Goal: Task Accomplishment & Management: Complete application form

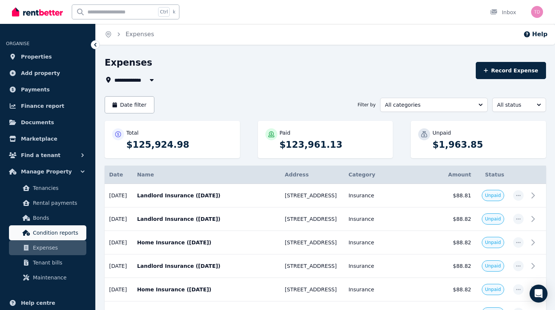
click at [63, 229] on span "Condition reports" at bounding box center [58, 233] width 50 height 9
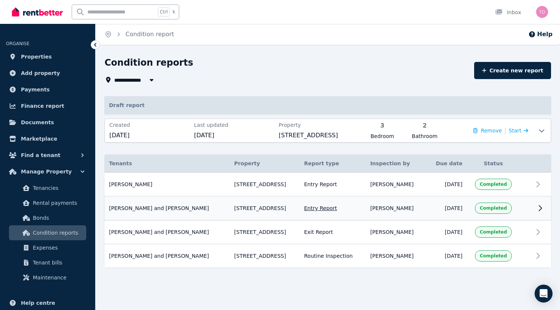
click at [508, 207] on div "Completed" at bounding box center [493, 208] width 37 height 11
click at [541, 208] on icon at bounding box center [540, 208] width 9 height 9
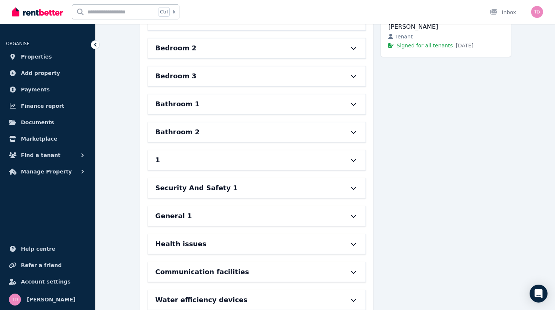
scroll to position [199, 0]
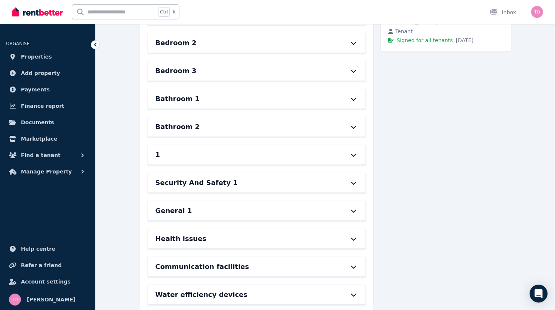
click at [357, 154] on icon at bounding box center [353, 155] width 9 height 6
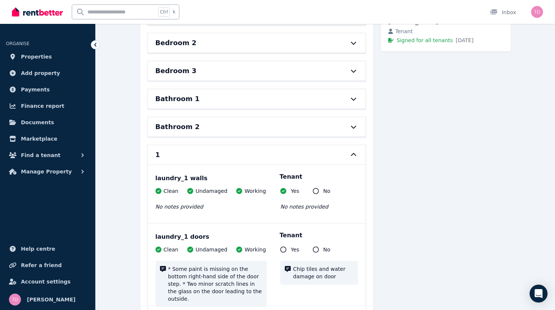
click at [358, 153] on icon at bounding box center [353, 155] width 9 height 6
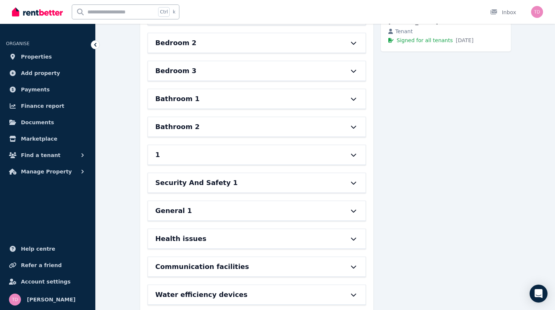
click at [155, 156] on h6 "1" at bounding box center [157, 155] width 5 height 10
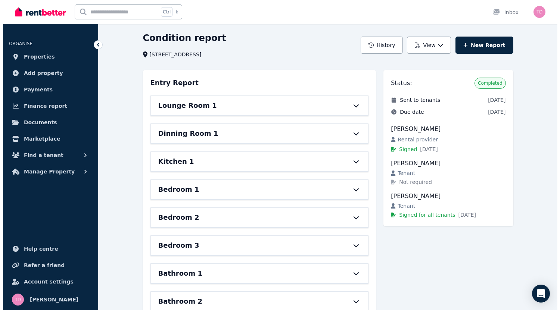
scroll to position [0, 0]
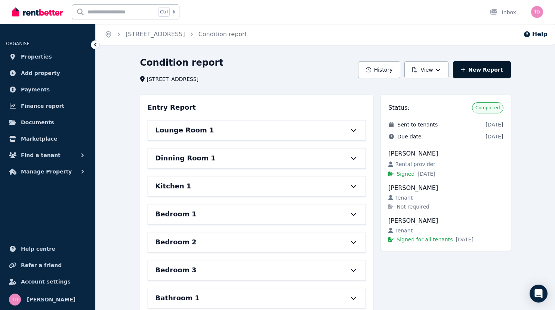
click at [499, 69] on link "New Report" at bounding box center [482, 69] width 58 height 17
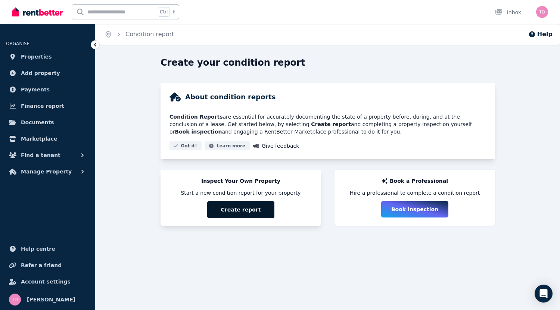
click at [246, 210] on button "Create report" at bounding box center [240, 209] width 67 height 17
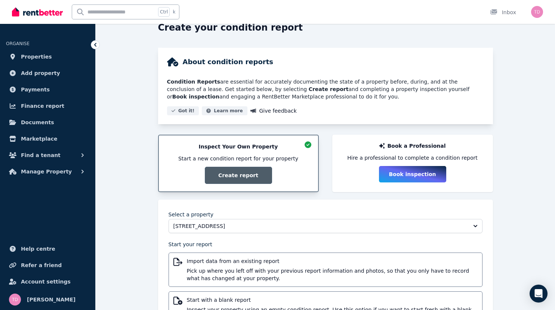
scroll to position [75, 0]
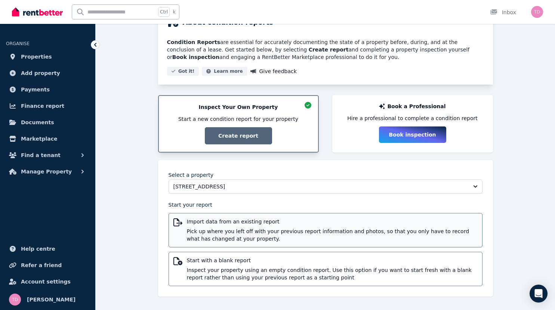
click at [243, 221] on span "Import data from an existing report" at bounding box center [332, 221] width 291 height 7
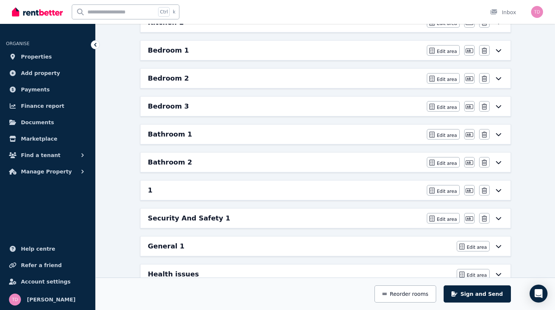
scroll to position [179, 0]
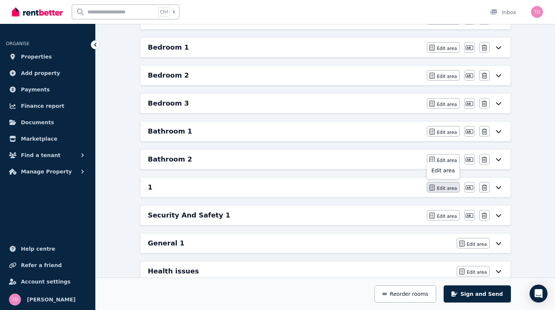
click at [457, 186] on span "Edit area" at bounding box center [447, 189] width 20 height 6
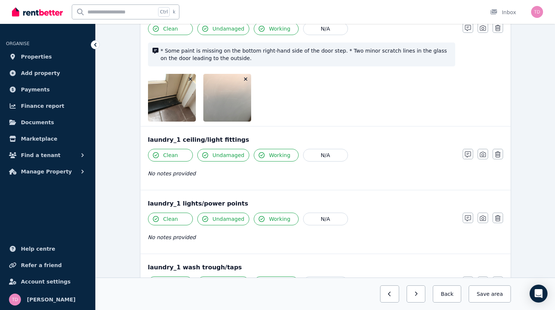
scroll to position [0, 0]
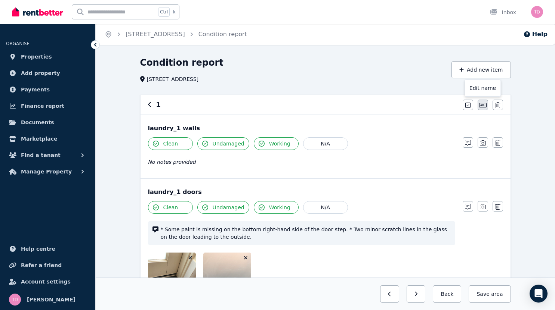
click at [486, 105] on icon "button" at bounding box center [482, 105] width 7 height 6
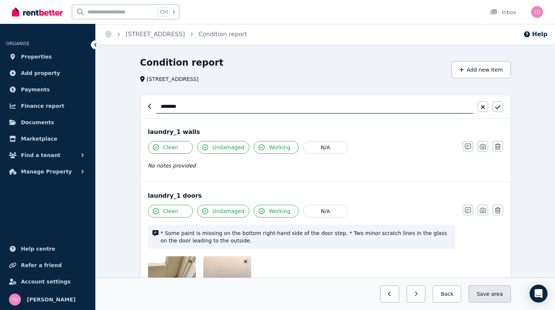
type input "*******"
click at [510, 293] on button "Save area" at bounding box center [489, 294] width 42 height 17
click at [500, 109] on icon "button" at bounding box center [497, 107] width 5 height 6
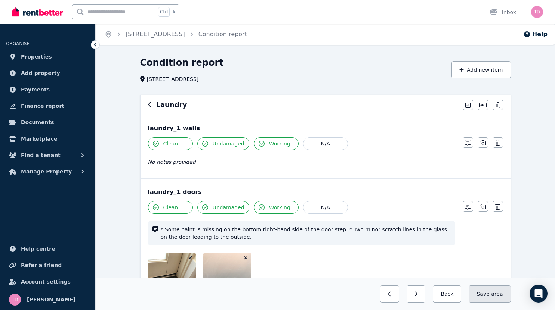
click at [502, 291] on span "area" at bounding box center [497, 294] width 12 height 7
click at [461, 295] on button "Back" at bounding box center [443, 294] width 35 height 17
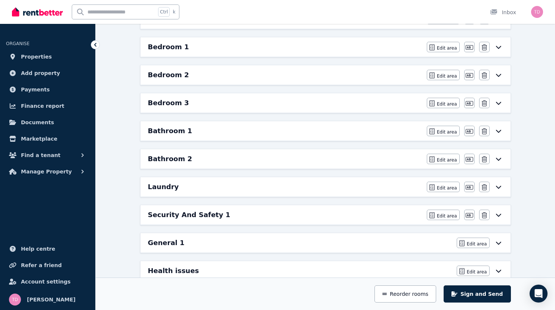
scroll to position [180, 0]
click at [436, 295] on button "Reorder rooms" at bounding box center [405, 294] width 62 height 17
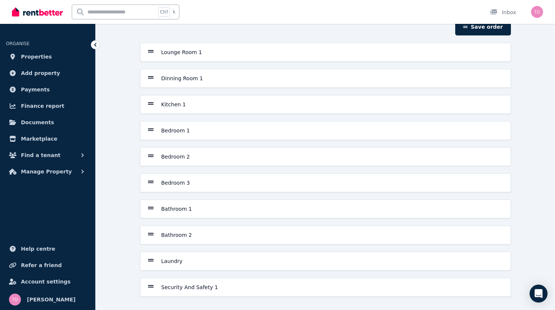
drag, startPoint x: 126, startPoint y: 263, endPoint x: 145, endPoint y: 118, distance: 145.7
drag, startPoint x: 145, startPoint y: 118, endPoint x: 126, endPoint y: 260, distance: 143.2
click at [148, 260] on icon at bounding box center [151, 261] width 6 height 3
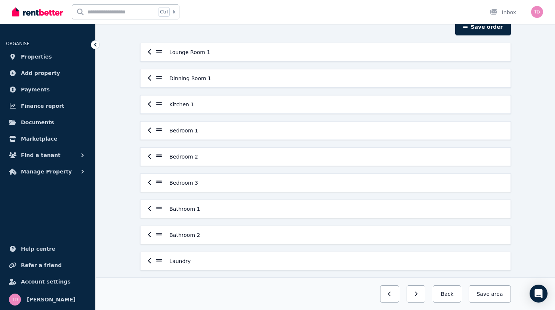
click at [148, 260] on icon "button" at bounding box center [149, 260] width 3 height 5
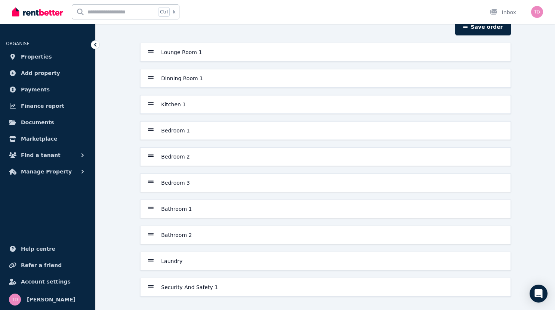
drag, startPoint x: 127, startPoint y: 259, endPoint x: 155, endPoint y: 168, distance: 95.2
drag, startPoint x: 155, startPoint y: 168, endPoint x: 122, endPoint y: 267, distance: 104.2
click at [140, 267] on div "Laundry" at bounding box center [325, 261] width 370 height 18
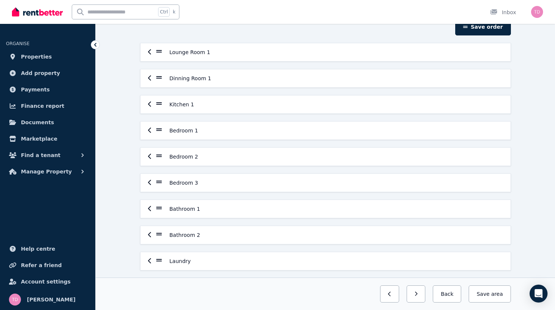
click at [148, 261] on icon "button" at bounding box center [150, 261] width 4 height 6
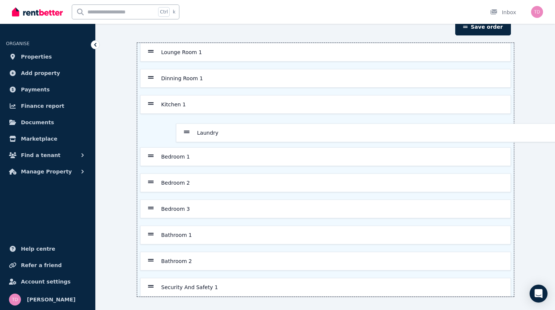
drag, startPoint x: 125, startPoint y: 261, endPoint x: 186, endPoint y: 131, distance: 143.8
click at [186, 131] on div "Lounge Room 1 Dinning Room 1 Kitchen 1 Bedroom 1 Bedroom 2 Bedroom 3 Bathroom 1…" at bounding box center [325, 170] width 376 height 254
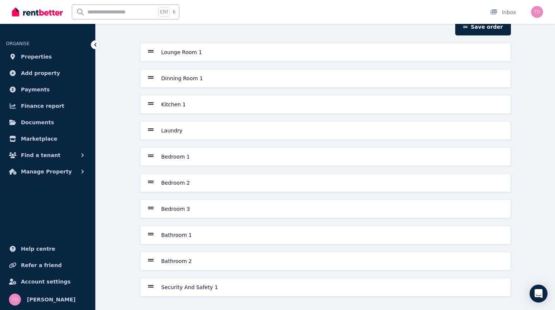
drag, startPoint x: 127, startPoint y: 234, endPoint x: 141, endPoint y: 221, distance: 19.3
drag, startPoint x: 141, startPoint y: 221, endPoint x: 149, endPoint y: 237, distance: 18.0
click at [161, 237] on h6 "Bathroom 1" at bounding box center [176, 235] width 31 height 7
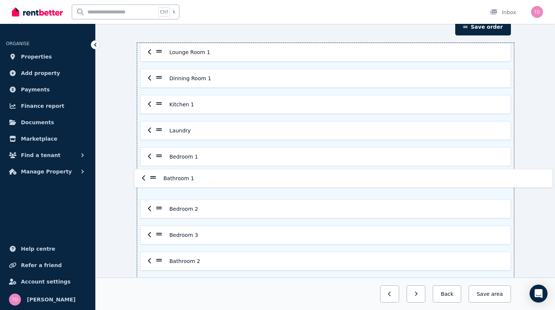
drag, startPoint x: 134, startPoint y: 236, endPoint x: 153, endPoint y: 176, distance: 62.6
click at [153, 176] on div "Lounge Room 1 Dinning Room 1 Kitchen 1 Laundry Bedroom 1 Bedroom 2 Bedroom 3 Ba…" at bounding box center [325, 170] width 376 height 254
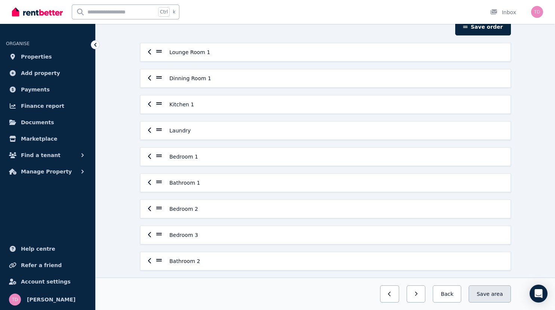
click at [510, 295] on button "Save area" at bounding box center [489, 294] width 42 height 17
click at [461, 294] on button "Back" at bounding box center [443, 294] width 35 height 17
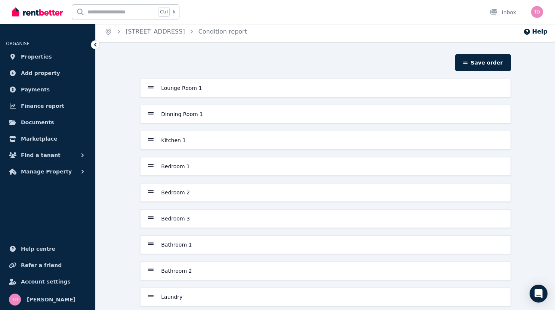
scroll to position [0, 0]
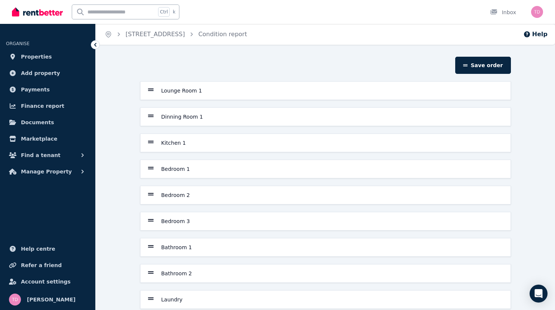
click at [167, 89] on h6 "Lounge Room 1" at bounding box center [181, 90] width 41 height 7
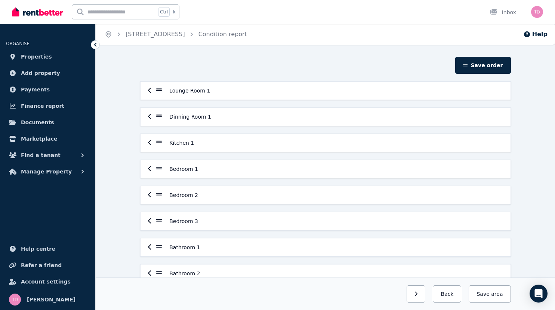
click at [148, 90] on icon "button" at bounding box center [150, 90] width 4 height 6
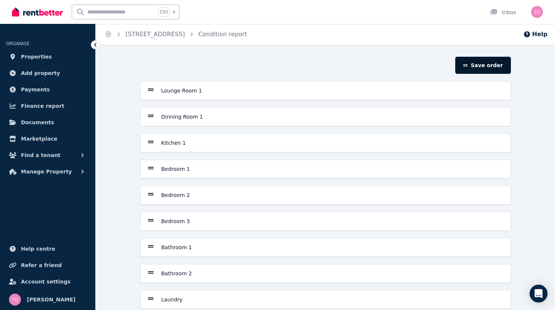
click at [504, 65] on button "Save order" at bounding box center [482, 65] width 55 height 17
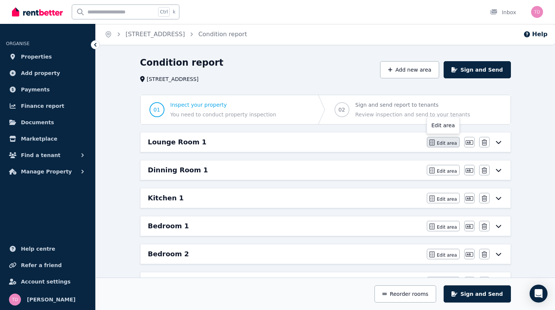
click at [457, 141] on span "Edit area" at bounding box center [447, 143] width 20 height 6
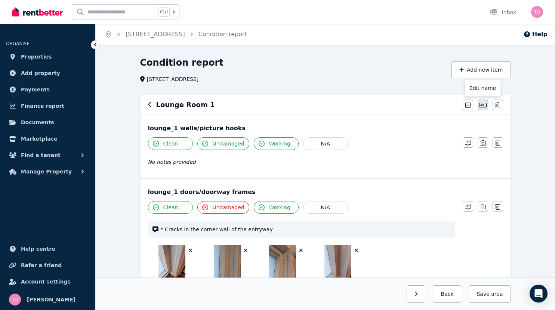
click at [486, 106] on icon "button" at bounding box center [482, 105] width 7 height 4
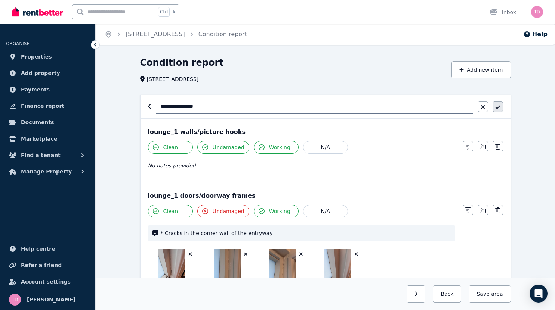
type input "**********"
click at [500, 107] on icon "button" at bounding box center [497, 107] width 5 height 6
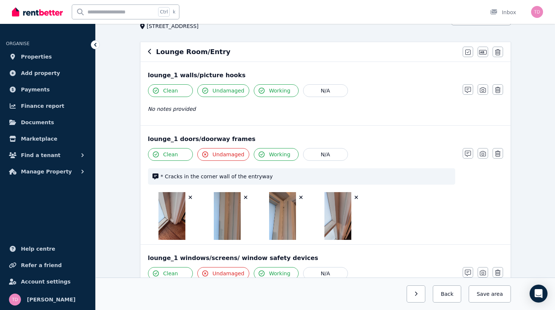
scroll to position [53, 0]
click at [471, 87] on icon "button" at bounding box center [468, 90] width 6 height 6
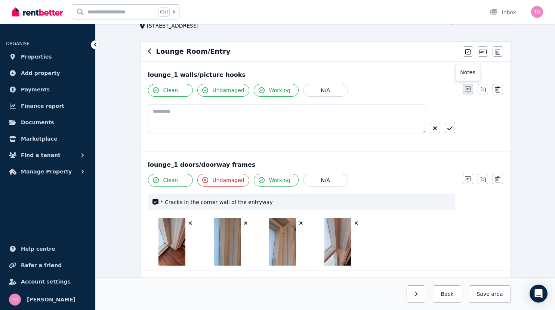
click at [471, 87] on icon "button" at bounding box center [468, 90] width 6 height 6
click at [169, 74] on div "lounge_1 walls/picture hooks" at bounding box center [325, 75] width 355 height 9
click at [471, 90] on icon "button" at bounding box center [468, 90] width 6 height 6
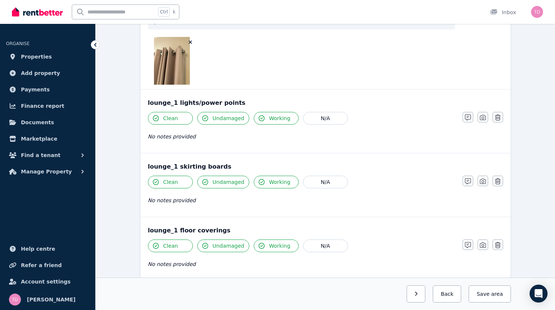
scroll to position [601, 0]
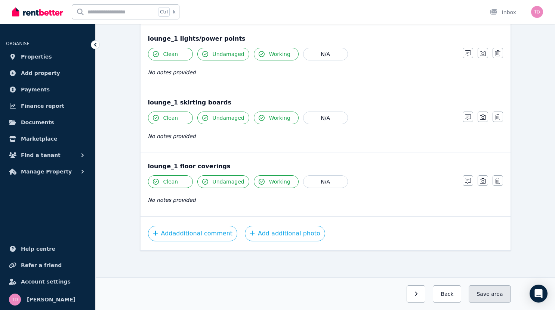
click at [510, 290] on button "Save area" at bounding box center [489, 294] width 42 height 17
click at [461, 295] on button "Back" at bounding box center [443, 294] width 35 height 17
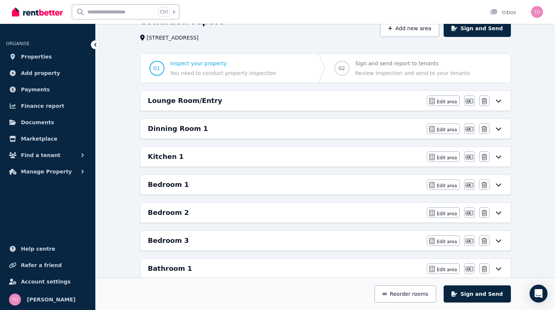
scroll to position [41, 0]
click at [473, 130] on icon "button" at bounding box center [468, 130] width 7 height 6
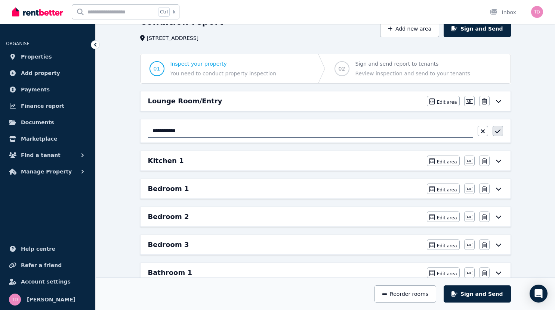
type input "**********"
click at [503, 130] on button "button" at bounding box center [497, 131] width 10 height 10
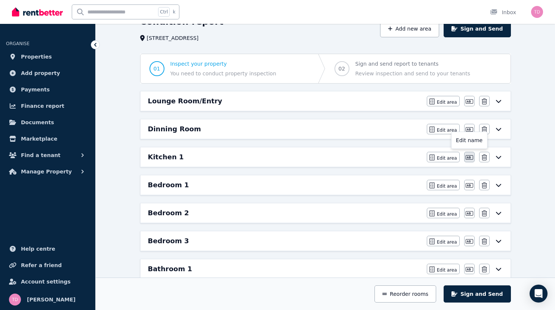
click at [473, 156] on icon "button" at bounding box center [468, 158] width 7 height 6
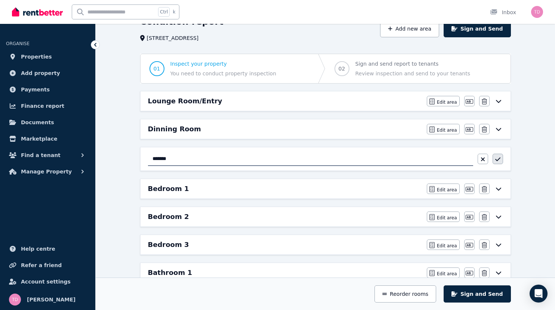
type input "*******"
click at [500, 159] on icon "button" at bounding box center [497, 159] width 5 height 6
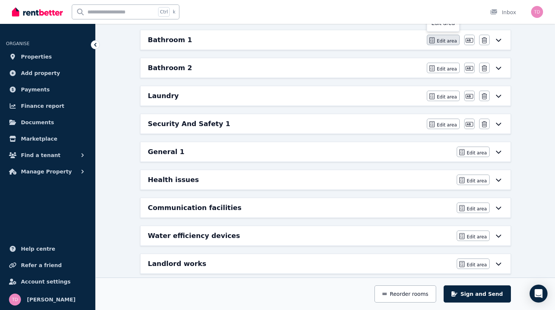
scroll to position [280, 0]
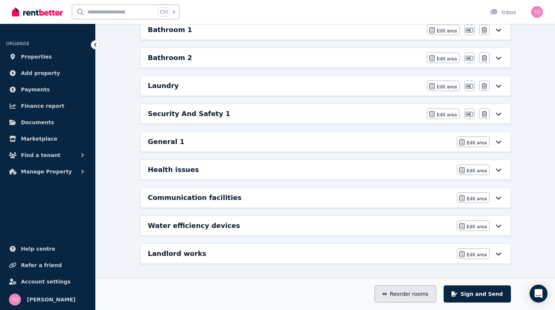
click at [387, 293] on icon "button" at bounding box center [384, 294] width 4 height 5
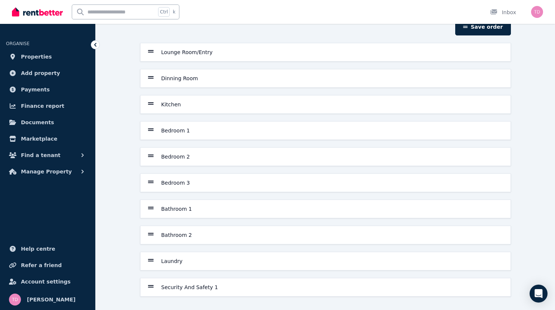
drag, startPoint x: 129, startPoint y: 209, endPoint x: 154, endPoint y: 187, distance: 33.1
drag, startPoint x: 154, startPoint y: 187, endPoint x: 142, endPoint y: 208, distance: 24.1
click at [161, 208] on h6 "Bathroom 1" at bounding box center [176, 208] width 31 height 7
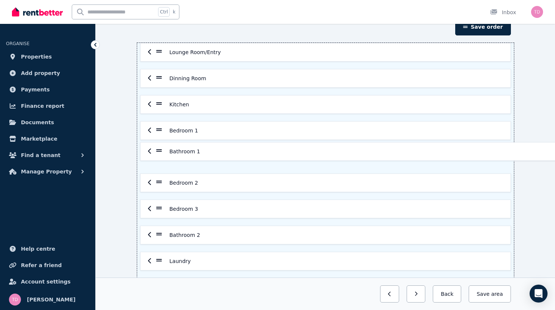
drag, startPoint x: 133, startPoint y: 208, endPoint x: 158, endPoint y: 147, distance: 65.3
click at [158, 147] on div "Lounge Room/Entry Dinning Room Kitchen Bedroom 1 Bedroom 2 Bedroom 3 Bathroom 1…" at bounding box center [325, 170] width 376 height 254
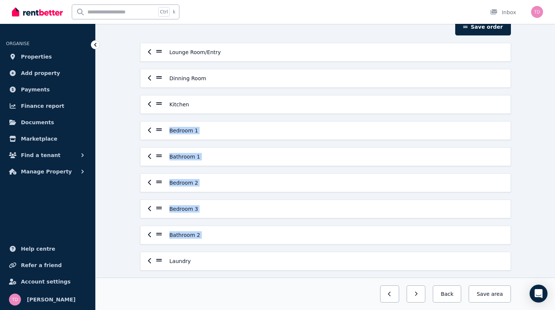
drag, startPoint x: 138, startPoint y: 260, endPoint x: 167, endPoint y: 115, distance: 147.7
click at [167, 115] on div "Lounge Room/Entry Dinning Room Kitchen Bedroom 1 Bathroom 1 Bedroom 2 Bedroom 3…" at bounding box center [325, 170] width 376 height 254
click at [156, 265] on div "Laundry" at bounding box center [173, 261] width 35 height 9
click at [156, 261] on icon at bounding box center [159, 260] width 6 height 7
drag, startPoint x: 131, startPoint y: 261, endPoint x: 135, endPoint y: 261, distance: 4.1
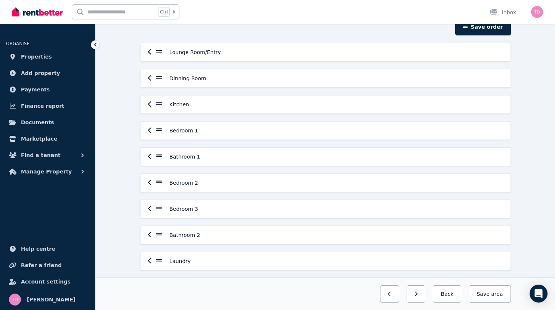
click at [156, 261] on icon at bounding box center [159, 260] width 6 height 7
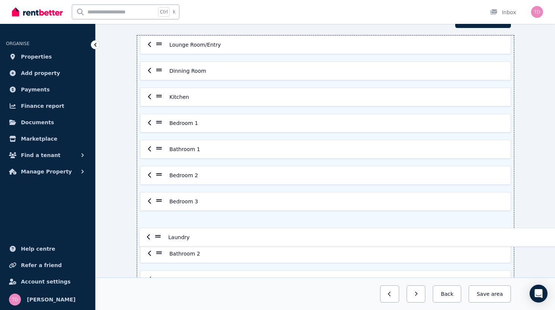
scroll to position [46, 0]
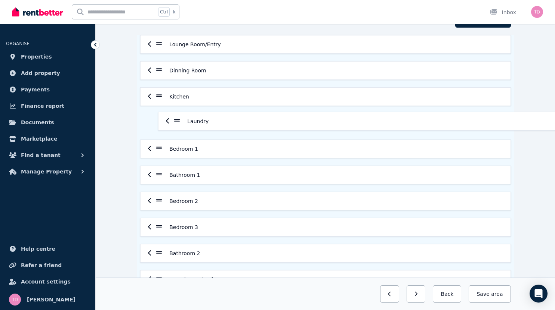
drag, startPoint x: 133, startPoint y: 261, endPoint x: 177, endPoint y: 120, distance: 147.9
click at [177, 120] on div "Lounge Room/Entry Dinning Room Kitchen Bedroom 1 Bathroom 1 Bedroom 2 Bedroom 3…" at bounding box center [325, 162] width 376 height 254
click at [506, 291] on button "Save area" at bounding box center [489, 294] width 42 height 17
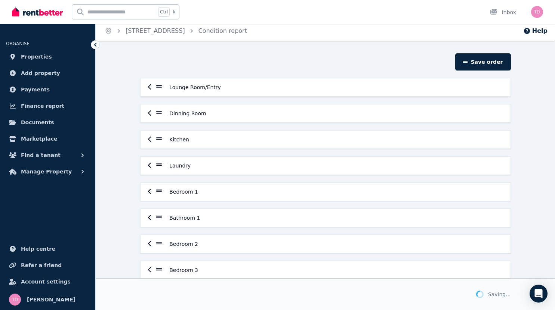
scroll to position [0, 0]
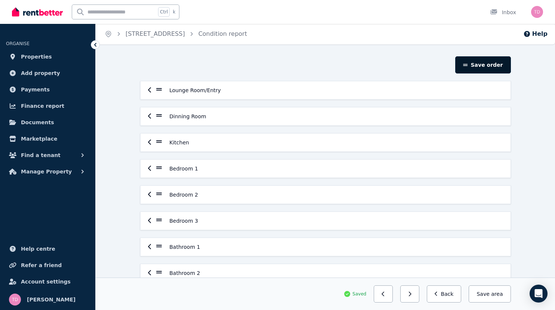
click at [500, 68] on button "Save order" at bounding box center [482, 64] width 55 height 17
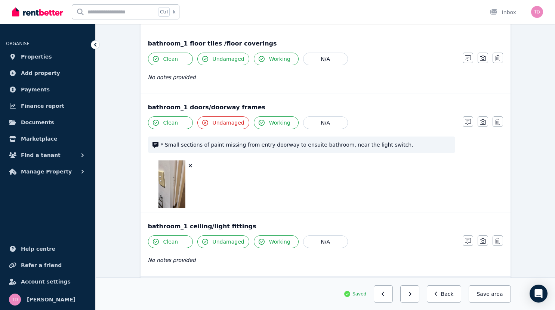
scroll to position [149, 0]
click at [510, 293] on button "Save area" at bounding box center [489, 294] width 42 height 17
click at [461, 296] on button "Back" at bounding box center [443, 294] width 35 height 17
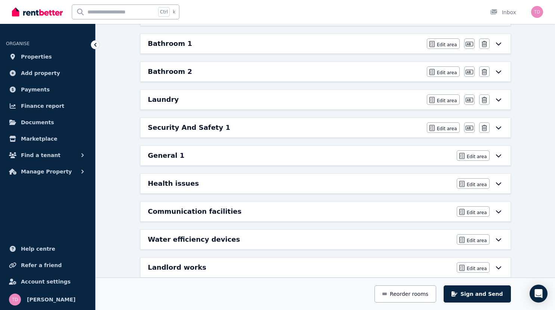
scroll to position [280, 0]
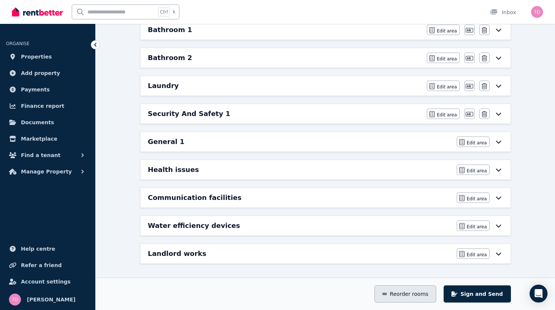
click at [387, 292] on icon "button" at bounding box center [384, 294] width 4 height 5
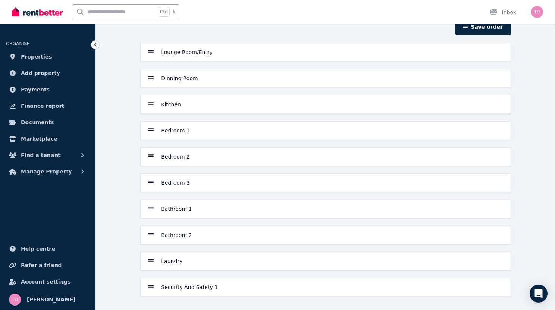
scroll to position [38, 0]
click at [161, 260] on h6 "Laundry" at bounding box center [171, 261] width 21 height 7
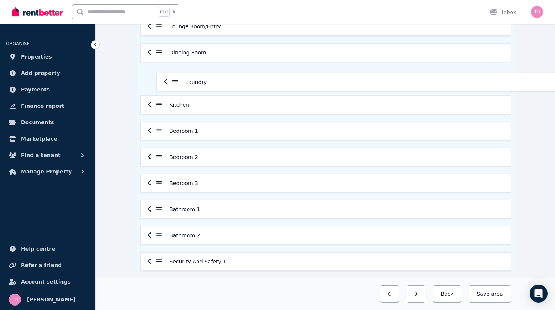
scroll to position [63, 0]
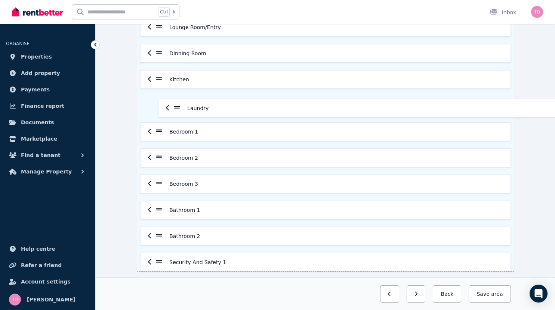
drag, startPoint x: 135, startPoint y: 228, endPoint x: 179, endPoint y: 101, distance: 134.9
click at [179, 101] on div "Lounge Room/Entry Dinning Room Kitchen Bedroom 1 Bedroom 2 Bedroom 3 Bathroom 1…" at bounding box center [325, 145] width 376 height 254
click at [506, 292] on button "Save area" at bounding box center [489, 294] width 42 height 17
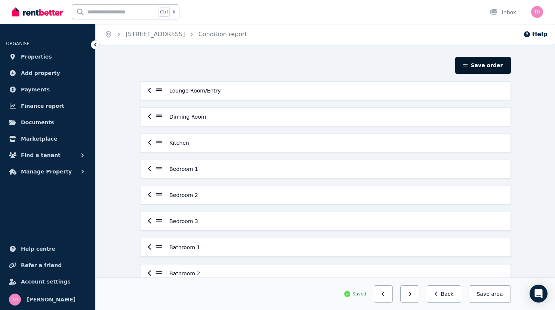
click at [510, 68] on button "Save order" at bounding box center [482, 65] width 55 height 17
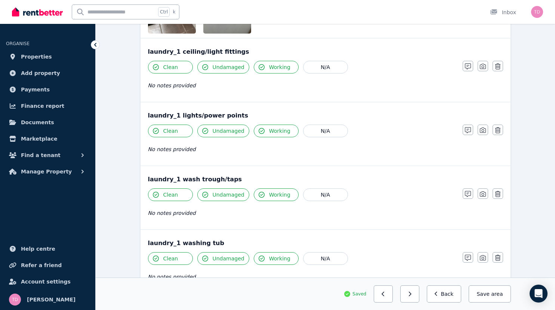
scroll to position [269, 0]
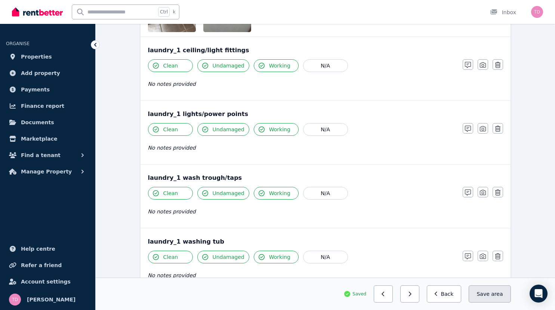
click at [505, 294] on button "Save area" at bounding box center [489, 294] width 42 height 17
click at [461, 291] on button "Back" at bounding box center [443, 294] width 35 height 17
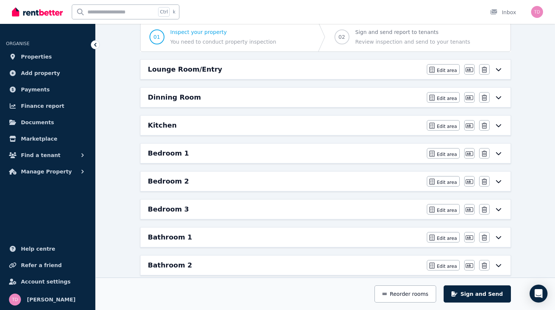
scroll to position [72, 0]
click at [436, 293] on button "Reorder rooms" at bounding box center [405, 294] width 62 height 17
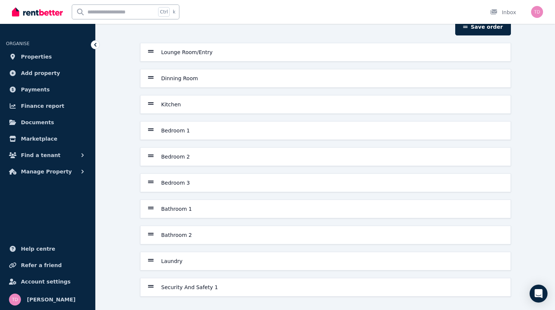
scroll to position [38, 0]
click at [148, 261] on icon at bounding box center [151, 260] width 6 height 7
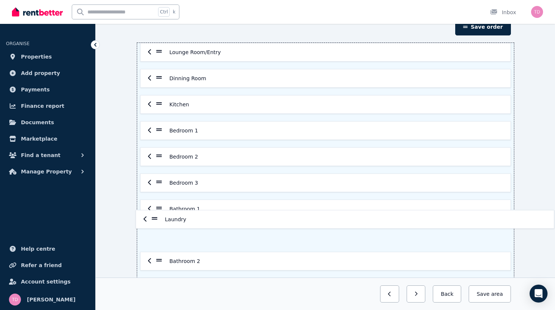
scroll to position [40, 0]
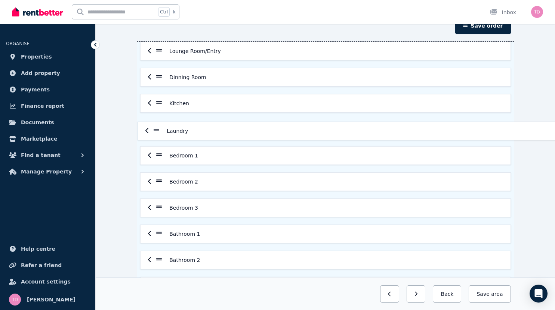
drag, startPoint x: 133, startPoint y: 261, endPoint x: 201, endPoint y: 93, distance: 181.6
click at [201, 93] on div "Lounge Room/Entry Dinning Room Kitchen Bedroom 1 Bedroom 2 Bedroom 3 Bathroom 1…" at bounding box center [325, 169] width 376 height 254
drag, startPoint x: 136, startPoint y: 104, endPoint x: 169, endPoint y: 136, distance: 45.7
click at [169, 136] on div "Lounge Room/Entry Dinning Room Laundry Kitchen Bedroom 1 Bedroom 2 Bedroom 3 Ba…" at bounding box center [325, 169] width 376 height 254
click at [148, 129] on icon "button" at bounding box center [150, 129] width 4 height 6
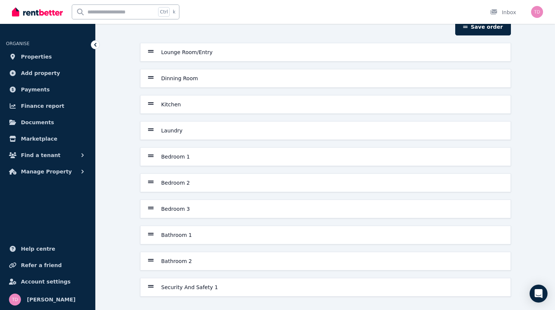
scroll to position [0, 0]
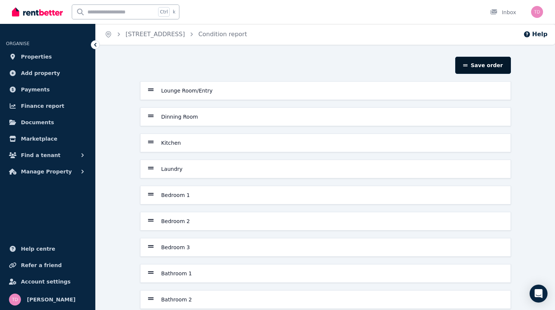
click at [510, 63] on button "Save order" at bounding box center [482, 65] width 55 height 17
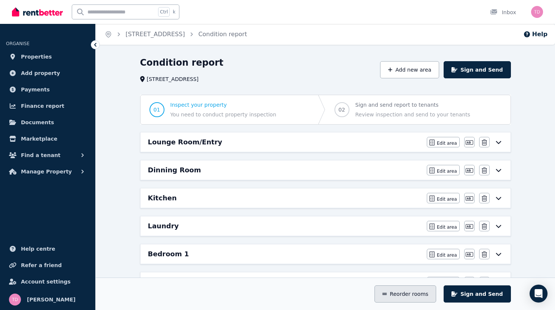
click at [387, 295] on icon "button" at bounding box center [384, 294] width 4 height 2
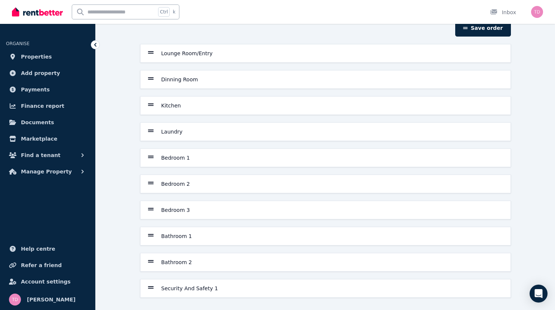
scroll to position [38, 0]
click at [148, 236] on icon at bounding box center [151, 234] width 6 height 3
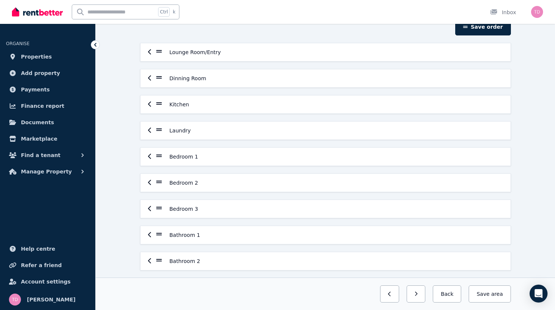
drag, startPoint x: 136, startPoint y: 235, endPoint x: 162, endPoint y: 176, distance: 65.5
drag, startPoint x: 162, startPoint y: 176, endPoint x: 137, endPoint y: 235, distance: 65.1
click at [156, 235] on icon at bounding box center [159, 234] width 6 height 7
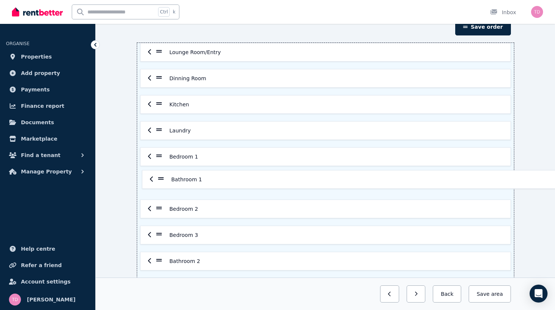
drag, startPoint x: 137, startPoint y: 234, endPoint x: 166, endPoint y: 174, distance: 66.1
click at [166, 174] on div "Lounge Room/Entry Dinning Room Kitchen Laundry Bedroom 1 Bedroom 2 Bedroom 3 Ba…" at bounding box center [325, 170] width 376 height 254
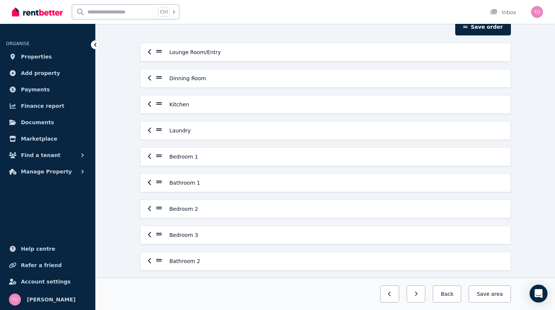
scroll to position [0, 0]
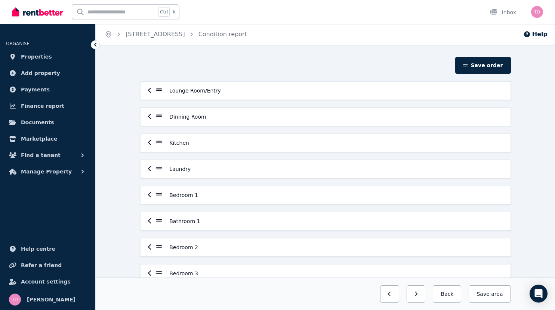
click at [148, 221] on icon "button" at bounding box center [150, 221] width 4 height 6
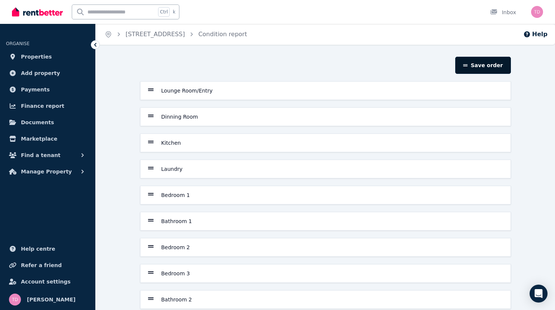
click at [510, 65] on button "Save order" at bounding box center [482, 65] width 55 height 17
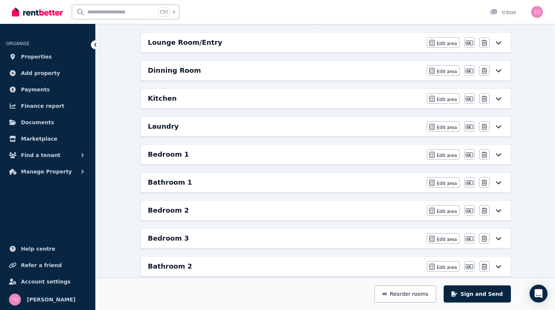
scroll to position [100, 0]
click at [457, 183] on span "Edit area" at bounding box center [447, 183] width 20 height 6
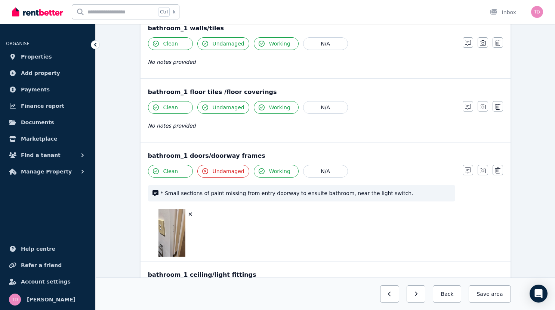
scroll to position [0, 0]
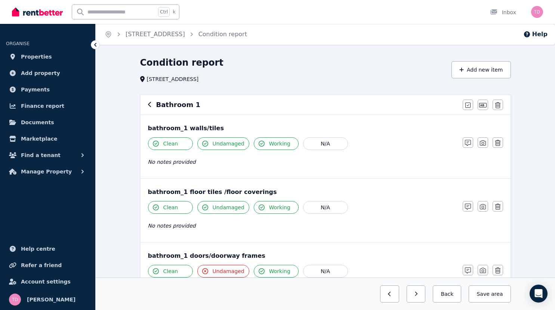
click at [148, 102] on icon "button" at bounding box center [150, 105] width 4 height 6
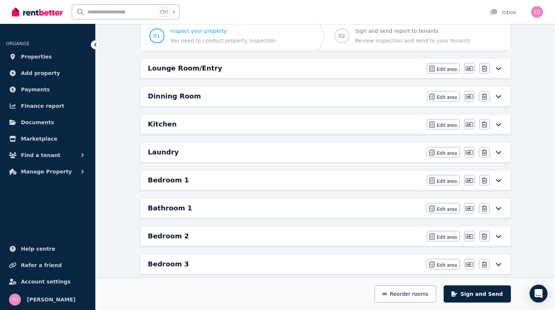
scroll to position [74, 0]
click at [473, 210] on icon "button" at bounding box center [468, 208] width 7 height 4
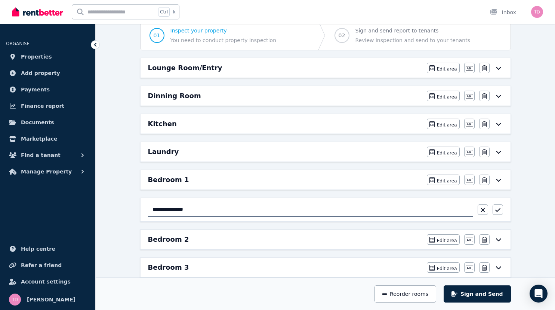
type input "**********"
click at [503, 204] on div "**********" at bounding box center [325, 210] width 355 height 14
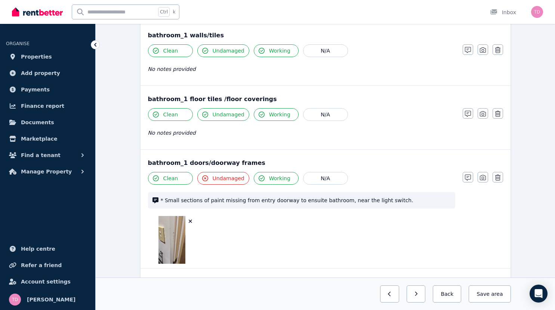
scroll to position [147, 0]
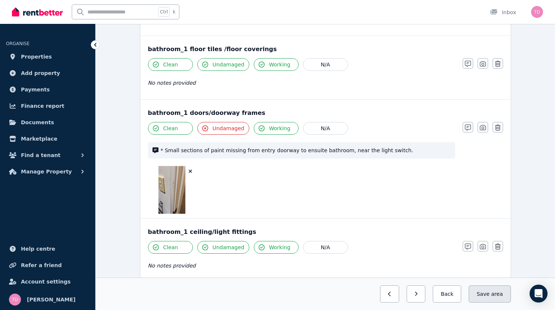
click at [510, 294] on button "Save area" at bounding box center [489, 294] width 42 height 17
click at [461, 298] on button "Back" at bounding box center [443, 294] width 35 height 17
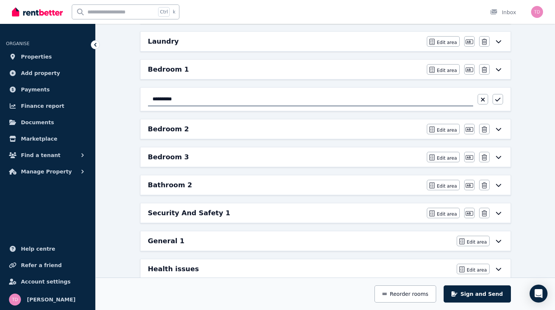
scroll to position [159, 0]
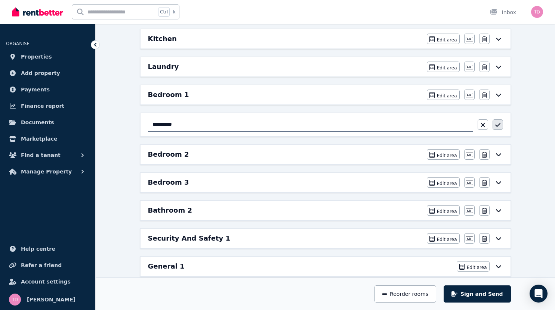
click at [500, 126] on icon "button" at bounding box center [496, 125] width 5 height 4
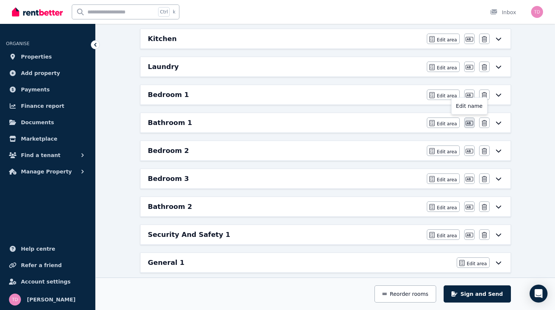
click at [473, 121] on icon "button" at bounding box center [468, 123] width 7 height 6
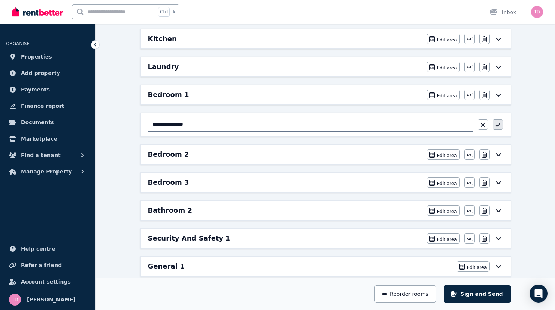
type input "**********"
click at [500, 125] on icon "button" at bounding box center [496, 125] width 5 height 4
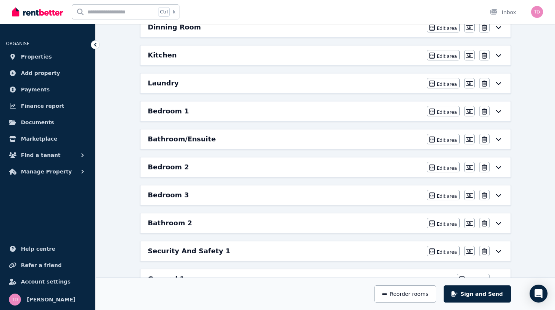
scroll to position [0, 0]
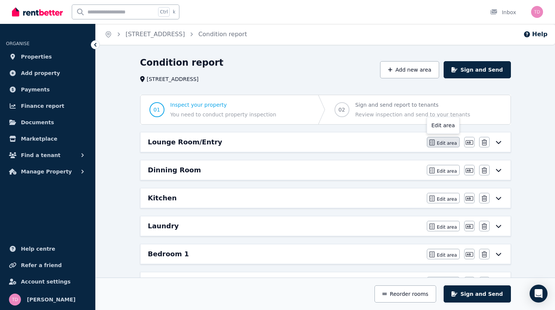
click at [457, 142] on span "Edit area" at bounding box center [447, 143] width 20 height 6
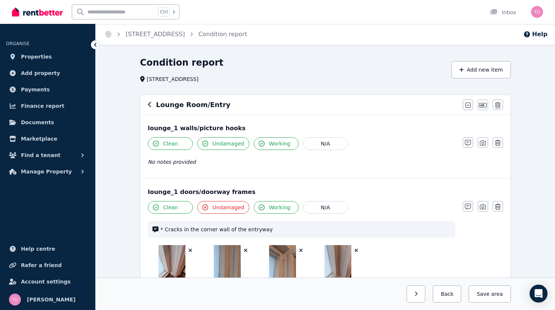
drag, startPoint x: 205, startPoint y: 161, endPoint x: 319, endPoint y: 176, distance: 114.9
click at [319, 176] on div "lounge_1 walls/picture hooks Clean Undamaged Working N/A No notes provided Note…" at bounding box center [325, 146] width 370 height 63
click at [506, 68] on button "Add new item" at bounding box center [480, 69] width 59 height 17
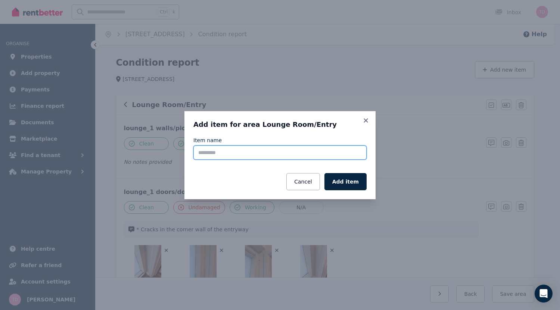
click at [240, 152] on input "Item name" at bounding box center [279, 153] width 173 height 14
type input "**********"
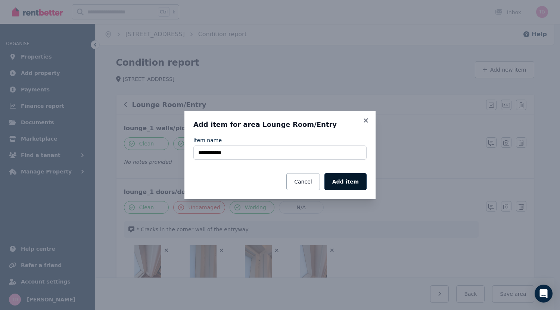
click at [345, 179] on button "Add item" at bounding box center [346, 181] width 42 height 17
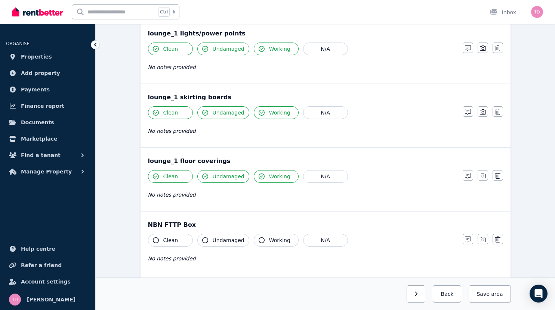
scroll to position [639, 0]
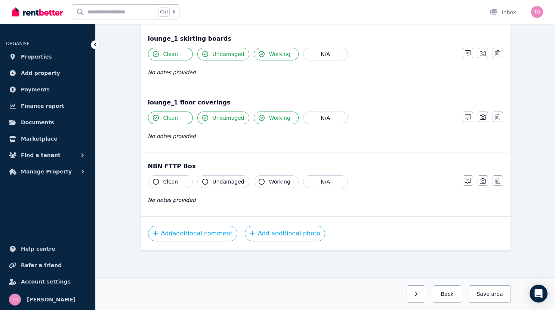
click at [163, 183] on span "Clean" at bounding box center [170, 181] width 15 height 7
click at [202, 183] on icon "button" at bounding box center [205, 182] width 6 height 6
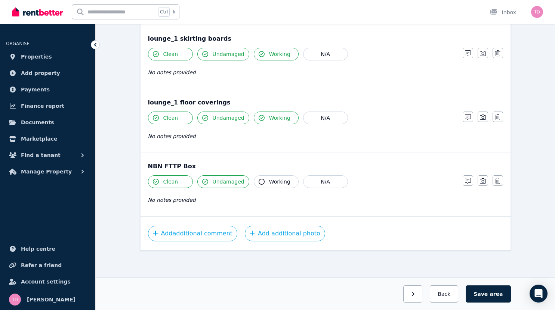
click at [254, 180] on button "Working" at bounding box center [276, 182] width 45 height 13
click at [508, 294] on button "Save area" at bounding box center [487, 294] width 45 height 17
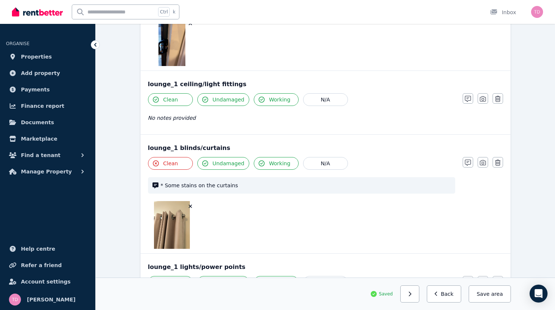
scroll to position [337, 0]
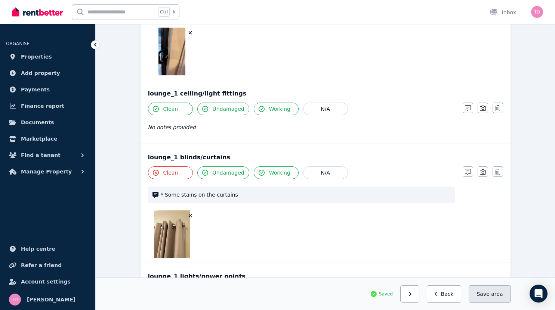
click at [507, 295] on button "Save area" at bounding box center [489, 294] width 42 height 17
click at [461, 293] on button "Back" at bounding box center [443, 294] width 35 height 17
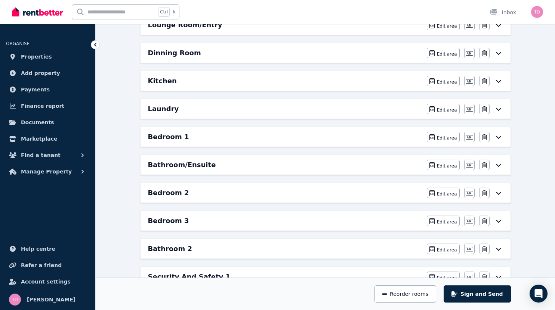
scroll to position [117, 0]
click at [148, 80] on h6 "Kitchen" at bounding box center [162, 81] width 29 height 10
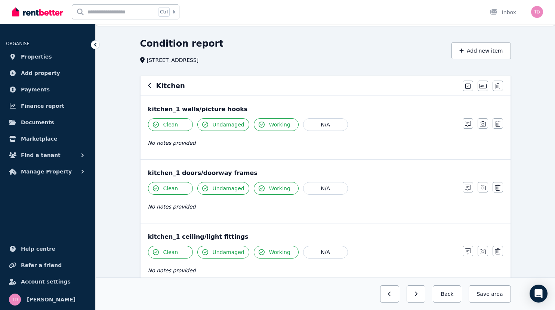
scroll to position [20, 0]
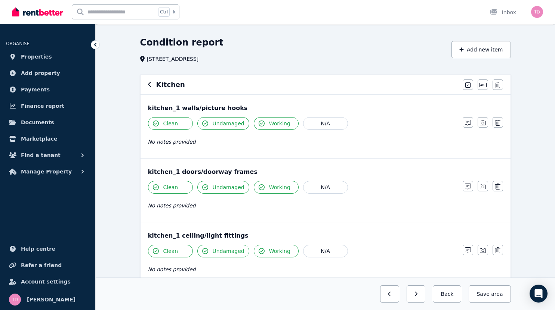
click at [202, 123] on icon "button" at bounding box center [205, 124] width 6 height 6
click at [471, 121] on icon "button" at bounding box center [468, 123] width 6 height 6
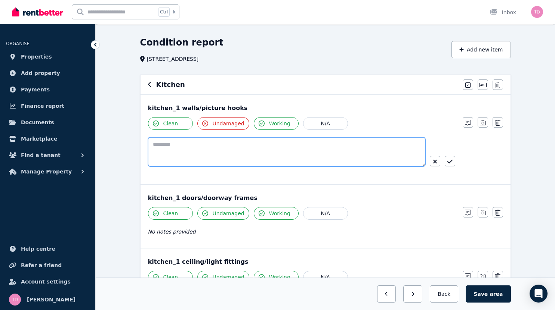
click at [177, 144] on textarea at bounding box center [286, 151] width 277 height 29
click at [159, 144] on textarea "**********" at bounding box center [310, 151] width 325 height 29
click at [220, 144] on textarea "**********" at bounding box center [310, 151] width 325 height 29
paste textarea "**********"
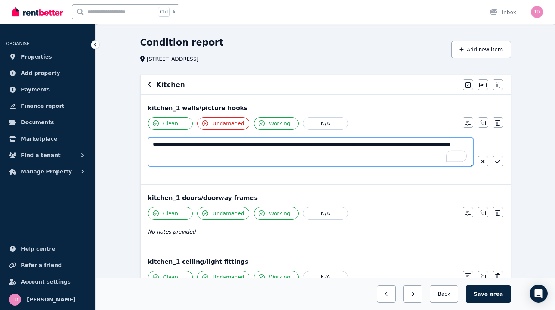
click at [212, 144] on textarea "**********" at bounding box center [310, 151] width 325 height 29
click at [186, 153] on textarea "**********" at bounding box center [310, 151] width 325 height 29
type textarea "**********"
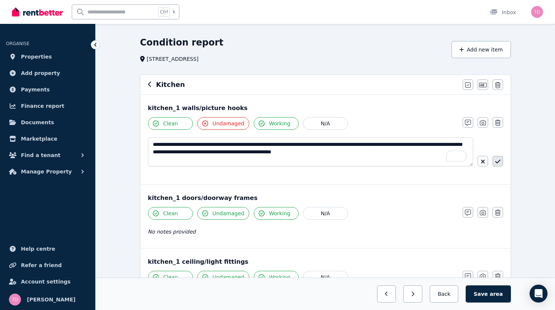
click at [495, 162] on icon "button" at bounding box center [497, 162] width 5 height 6
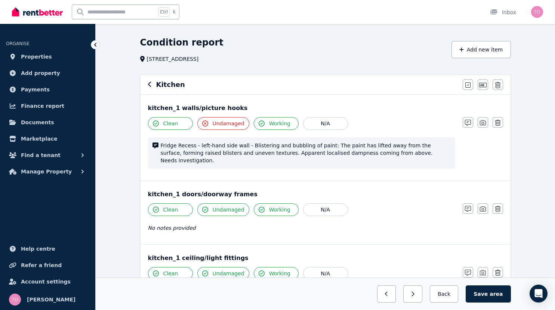
click at [293, 152] on span "Fridge Recess - left-hand side wall - Blistering and bubbling of paint: The pai…" at bounding box center [306, 153] width 290 height 22
click at [471, 122] on icon "button" at bounding box center [468, 123] width 6 height 6
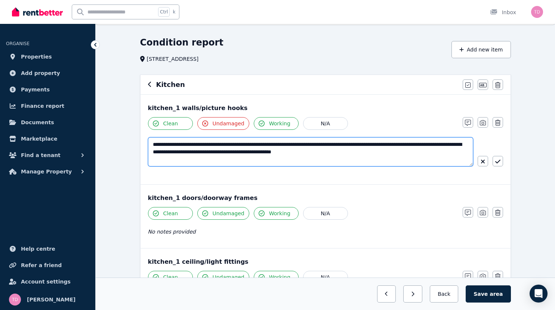
click at [297, 152] on textarea "**********" at bounding box center [310, 151] width 325 height 29
type textarea "**********"
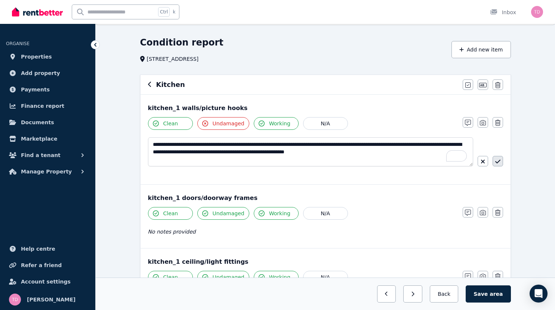
click at [495, 161] on icon "button" at bounding box center [497, 162] width 5 height 6
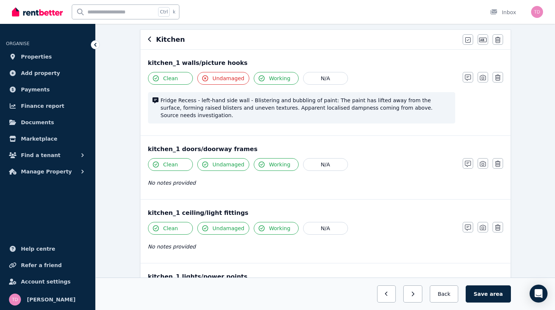
scroll to position [68, 0]
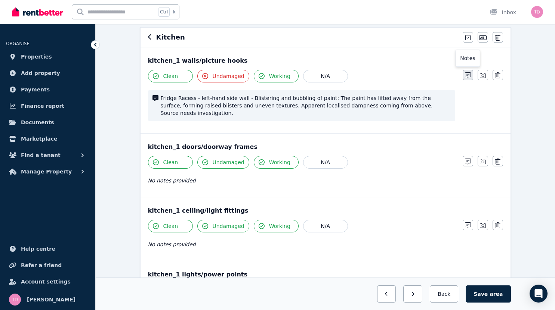
click at [471, 74] on icon "button" at bounding box center [468, 75] width 6 height 6
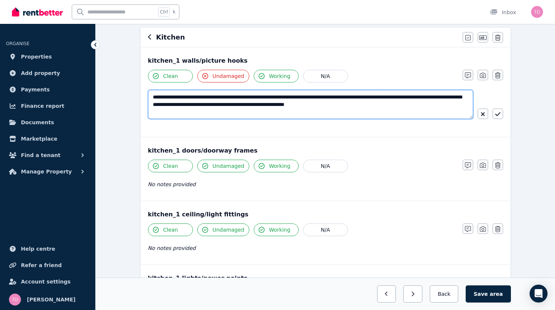
click at [380, 106] on textarea "**********" at bounding box center [310, 104] width 325 height 29
type textarea "**********"
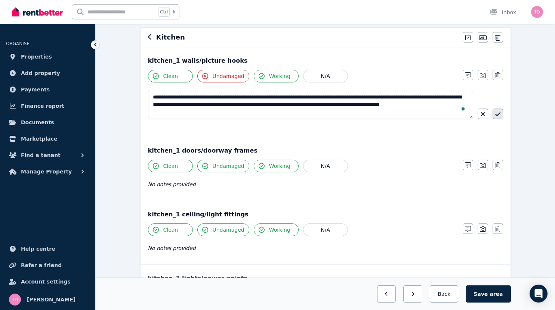
click at [495, 116] on icon "button" at bounding box center [497, 114] width 5 height 6
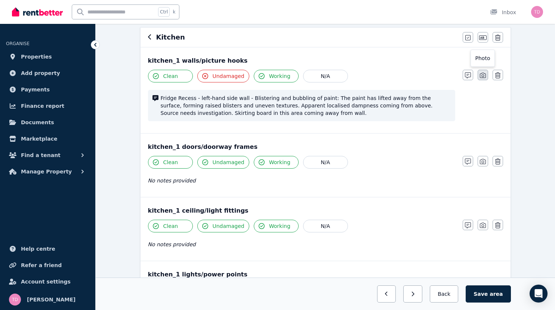
click at [485, 74] on icon "button" at bounding box center [483, 75] width 6 height 6
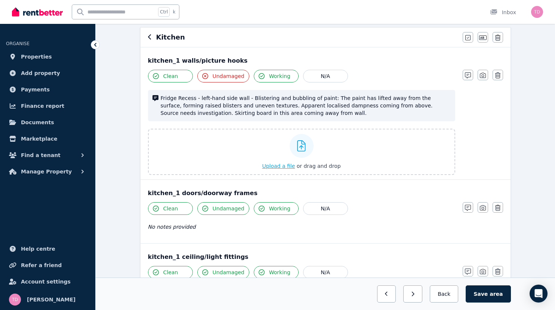
click at [281, 163] on span "Upload a file" at bounding box center [278, 166] width 33 height 6
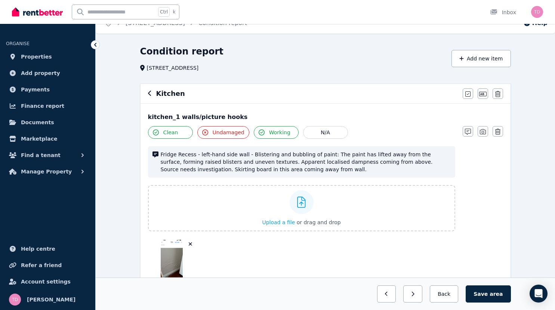
scroll to position [11, 0]
click at [471, 130] on icon "button" at bounding box center [468, 132] width 6 height 6
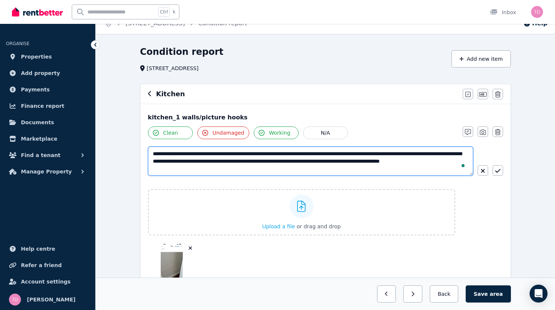
drag, startPoint x: 360, startPoint y: 162, endPoint x: 366, endPoint y: 172, distance: 11.6
click at [366, 172] on textarea "**********" at bounding box center [310, 161] width 325 height 29
type textarea "**********"
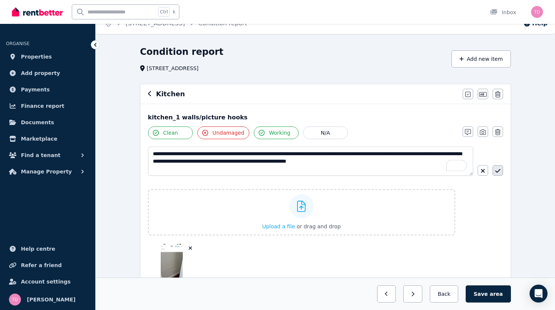
click at [495, 171] on icon "button" at bounding box center [497, 171] width 5 height 6
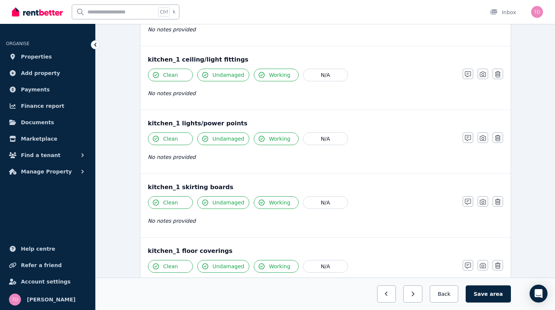
scroll to position [320, 0]
click at [471, 199] on icon "button" at bounding box center [468, 202] width 6 height 6
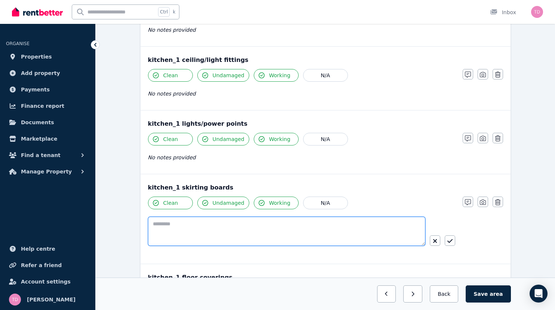
click at [230, 217] on textarea at bounding box center [286, 231] width 277 height 29
paste textarea "**********"
click at [169, 217] on textarea "**********" at bounding box center [310, 231] width 325 height 29
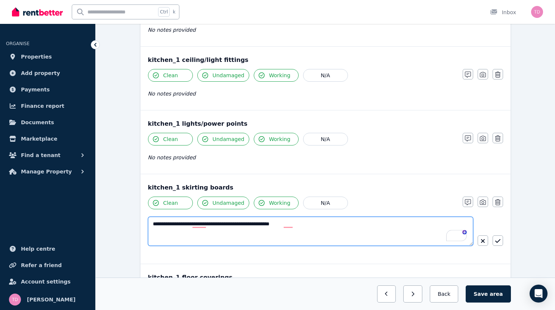
click at [275, 217] on textarea "**********" at bounding box center [310, 231] width 325 height 29
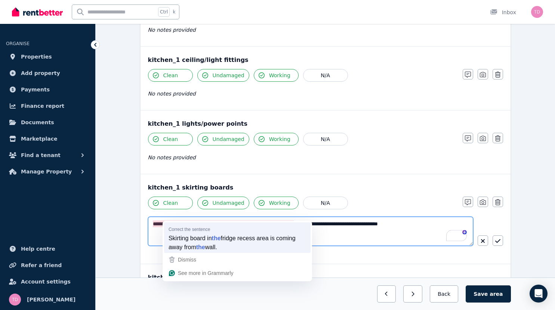
type textarea "**********"
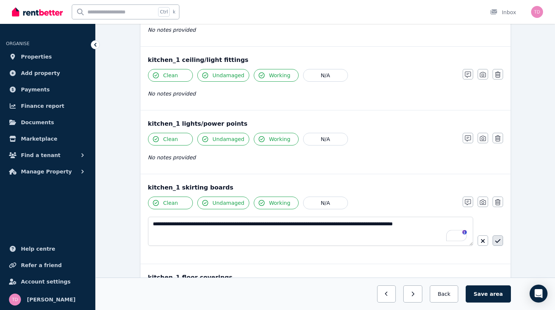
click at [492, 236] on button "button" at bounding box center [497, 241] width 10 height 10
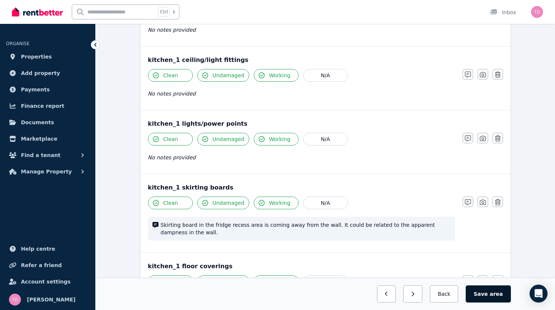
click at [510, 295] on button "Save area" at bounding box center [487, 294] width 45 height 17
click at [461, 295] on button "Back" at bounding box center [443, 294] width 35 height 17
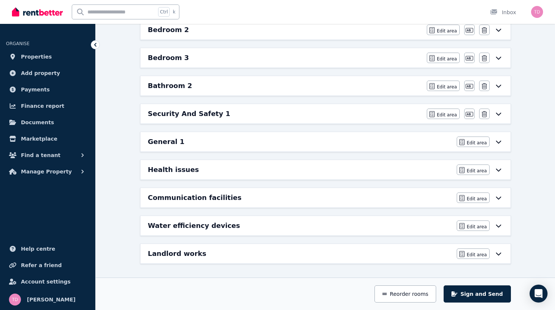
scroll to position [244, 0]
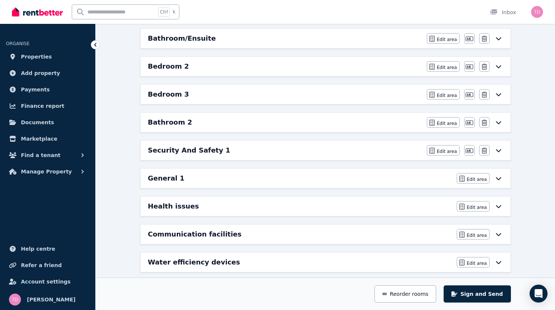
click at [394, 68] on div "Bedroom 2" at bounding box center [285, 66] width 274 height 10
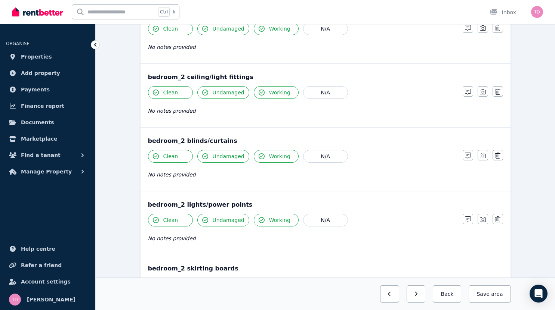
scroll to position [361, 0]
click at [471, 155] on icon "button" at bounding box center [468, 156] width 6 height 6
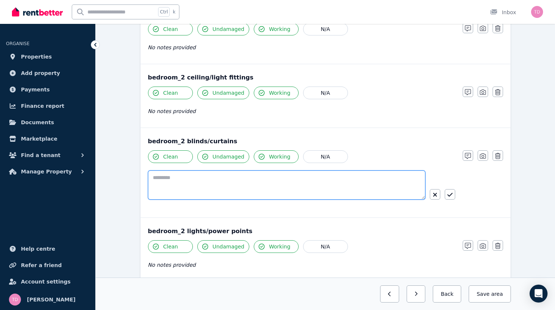
click at [176, 176] on textarea at bounding box center [286, 185] width 277 height 29
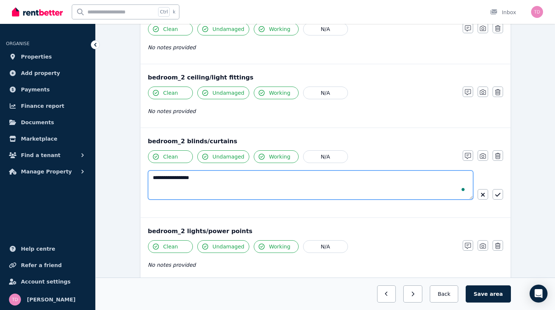
type textarea "**********"
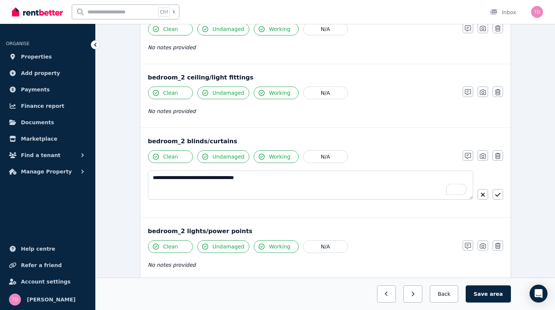
click at [191, 176] on textarea "**********" at bounding box center [310, 185] width 325 height 29
type textarea "**********"
click at [492, 195] on button "button" at bounding box center [497, 194] width 10 height 10
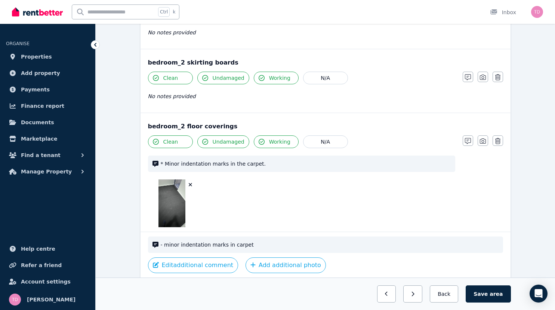
scroll to position [607, 0]
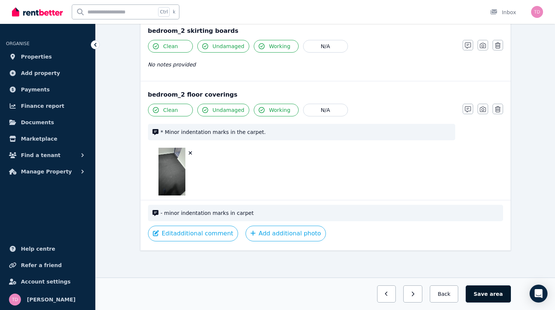
click at [510, 297] on button "Save area" at bounding box center [487, 294] width 45 height 17
click at [461, 295] on button "Back" at bounding box center [443, 294] width 35 height 17
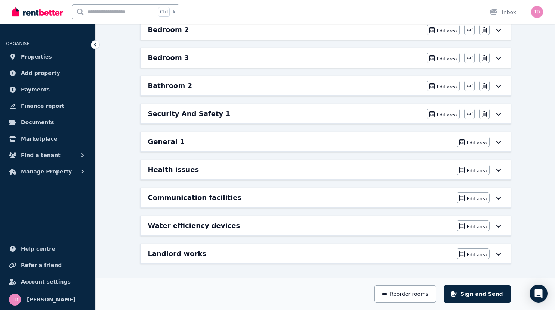
scroll to position [280, 0]
click at [148, 56] on h6 "Bedroom 3" at bounding box center [168, 58] width 41 height 10
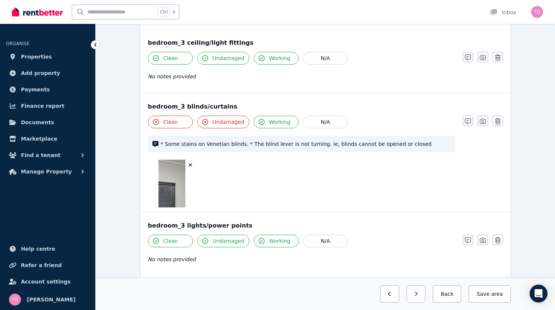
scroll to position [404, 0]
click at [471, 118] on icon "button" at bounding box center [468, 121] width 6 height 6
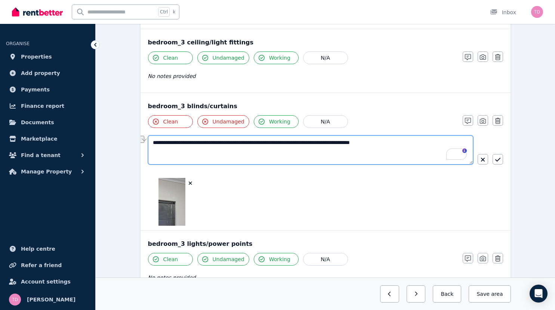
drag, startPoint x: 296, startPoint y: 136, endPoint x: 233, endPoint y: 134, distance: 62.4
click at [233, 136] on textarea "**********" at bounding box center [310, 150] width 325 height 29
click at [254, 136] on textarea "**********" at bounding box center [310, 150] width 325 height 29
drag, startPoint x: 370, startPoint y: 136, endPoint x: 246, endPoint y: 135, distance: 124.4
click at [246, 136] on textarea "**********" at bounding box center [310, 150] width 325 height 29
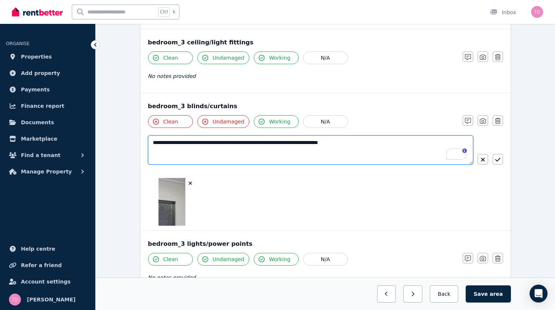
type textarea "**********"
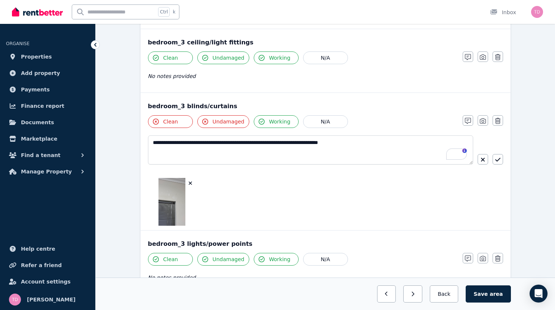
click at [202, 119] on icon "button" at bounding box center [205, 122] width 6 height 6
click at [153, 119] on icon "button" at bounding box center [156, 122] width 6 height 6
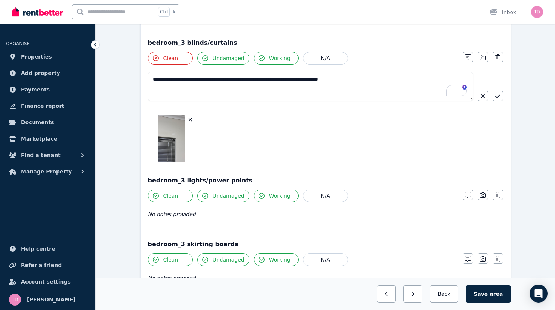
scroll to position [472, 0]
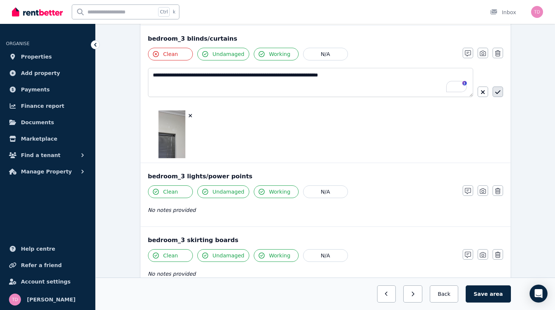
click at [495, 89] on icon "button" at bounding box center [497, 92] width 5 height 6
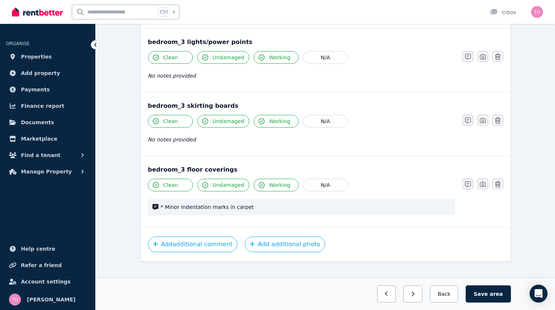
scroll to position [591, 0]
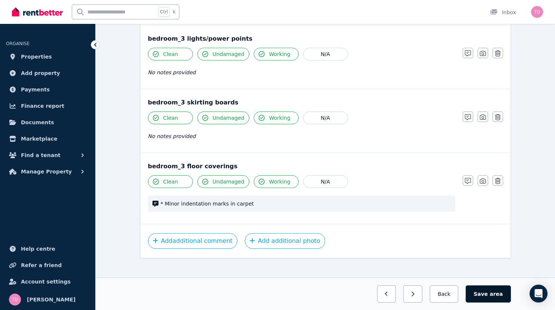
click at [510, 294] on button "Save area" at bounding box center [487, 294] width 45 height 17
click at [461, 294] on button "Back" at bounding box center [443, 294] width 35 height 17
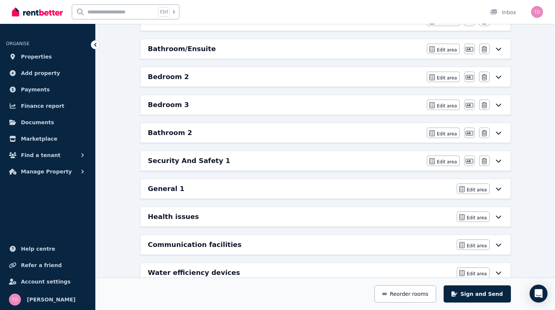
scroll to position [233, 0]
click at [167, 50] on h6 "Bathroom/Ensuite" at bounding box center [182, 49] width 68 height 10
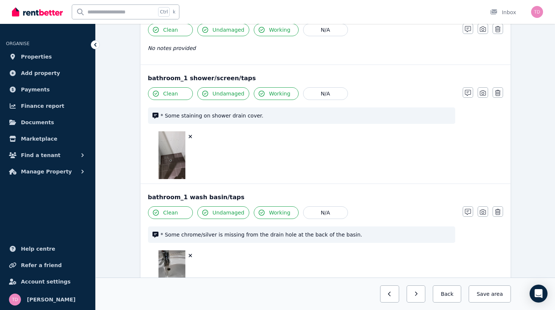
scroll to position [492, 0]
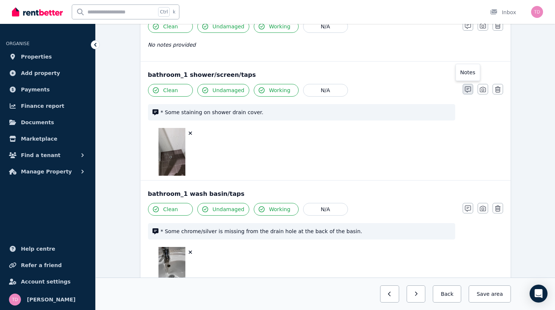
click at [471, 90] on icon "button" at bounding box center [468, 90] width 6 height 6
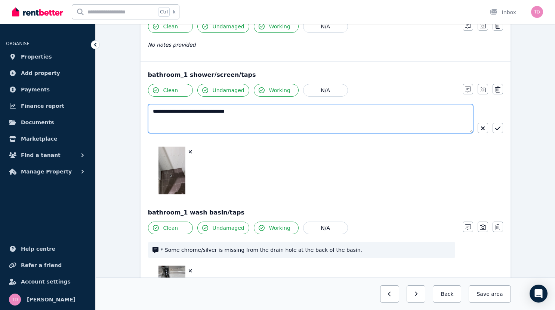
click at [229, 111] on textarea "**********" at bounding box center [310, 118] width 325 height 29
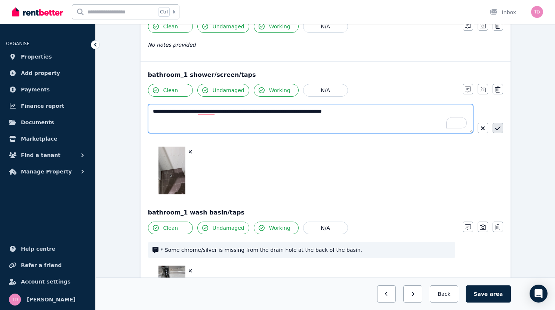
type textarea "**********"
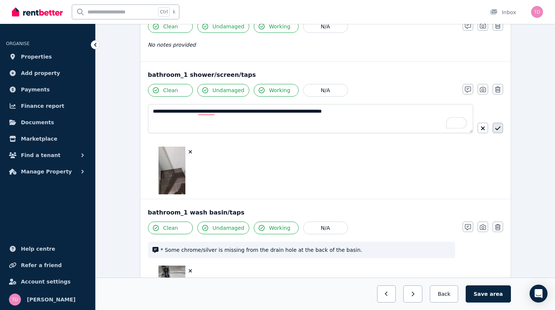
click at [495, 128] on icon "button" at bounding box center [497, 128] width 5 height 6
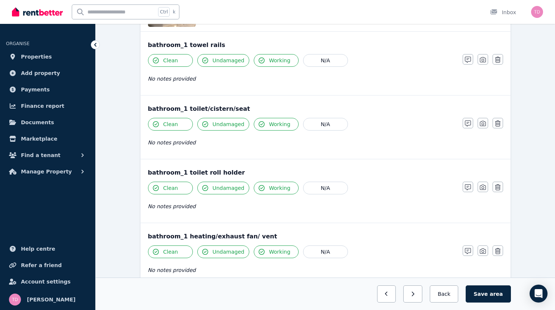
scroll to position [949, 0]
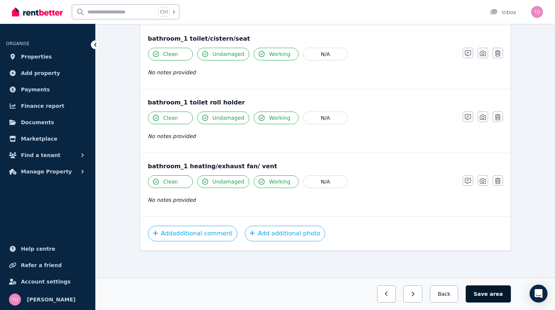
click at [510, 294] on button "Save area" at bounding box center [487, 294] width 45 height 17
click at [461, 294] on button "Back" at bounding box center [443, 294] width 35 height 17
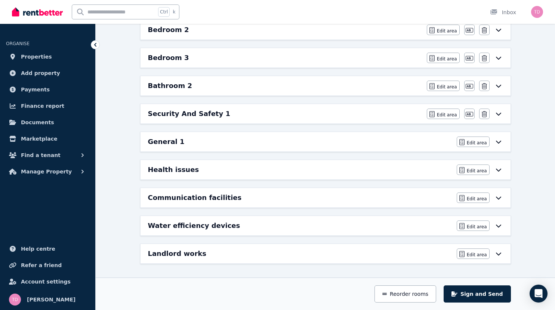
scroll to position [280, 0]
click at [153, 83] on h6 "Bathroom 2" at bounding box center [170, 86] width 44 height 10
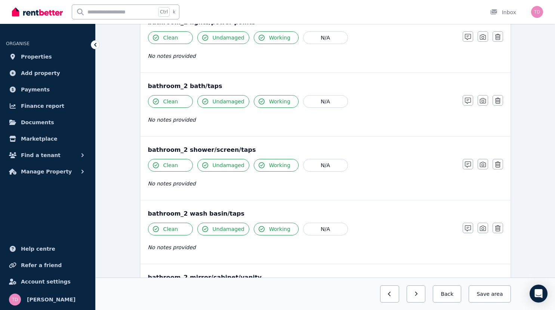
scroll to position [362, 0]
click at [471, 165] on icon "button" at bounding box center [468, 164] width 6 height 6
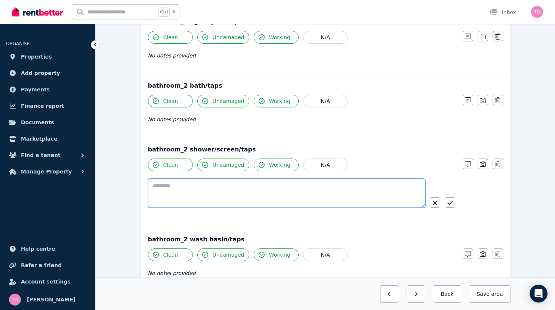
click at [199, 185] on textarea at bounding box center [286, 193] width 277 height 29
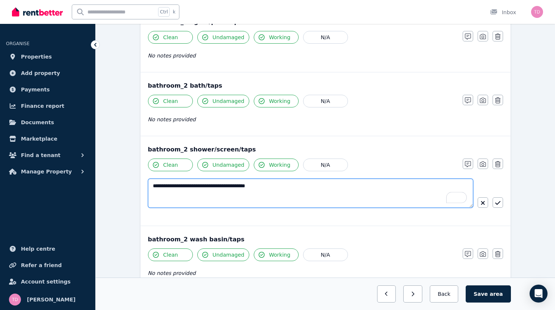
click at [184, 185] on textarea "**********" at bounding box center [310, 193] width 325 height 29
type textarea "**********"
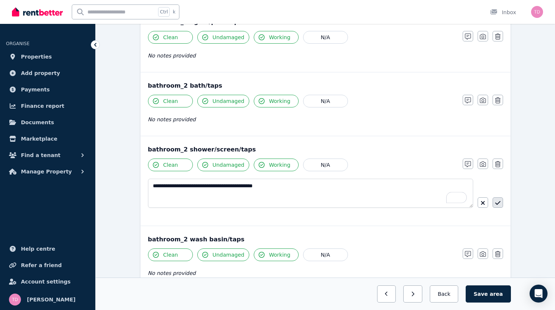
click at [492, 201] on button "button" at bounding box center [497, 203] width 10 height 10
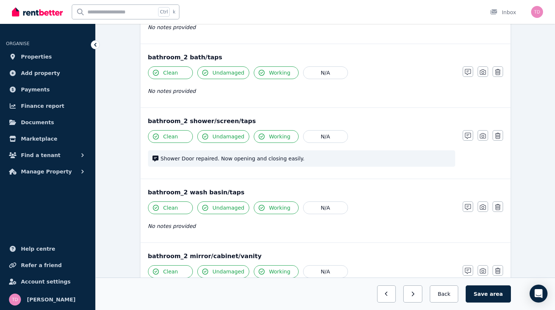
scroll to position [392, 0]
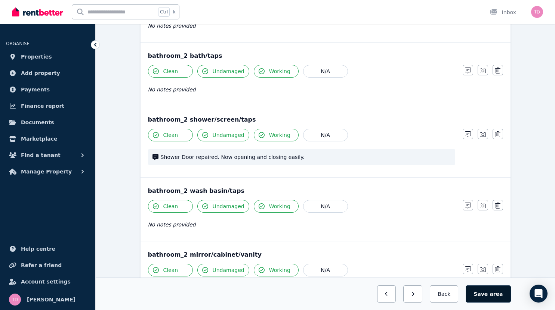
click at [510, 291] on button "Save area" at bounding box center [487, 294] width 45 height 17
click at [461, 296] on button "Back" at bounding box center [443, 294] width 35 height 17
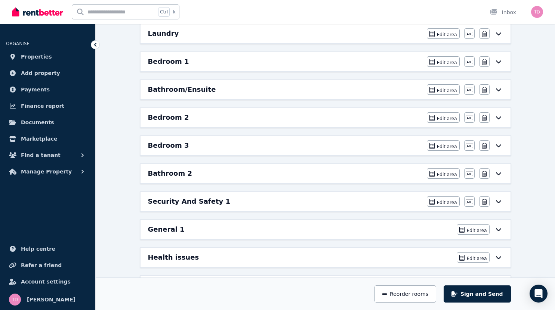
scroll to position [128, 0]
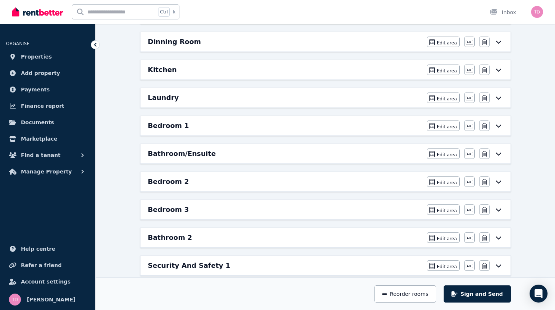
click at [148, 100] on h6 "Laundry" at bounding box center [163, 98] width 31 height 10
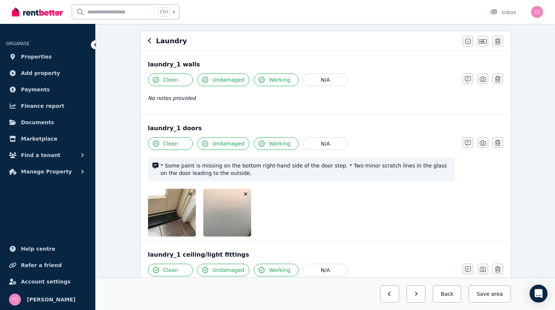
scroll to position [70, 0]
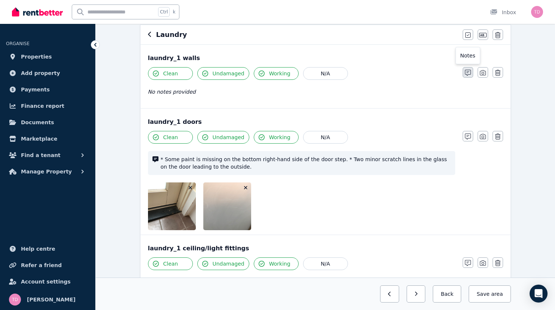
click at [473, 69] on button "button" at bounding box center [467, 72] width 10 height 10
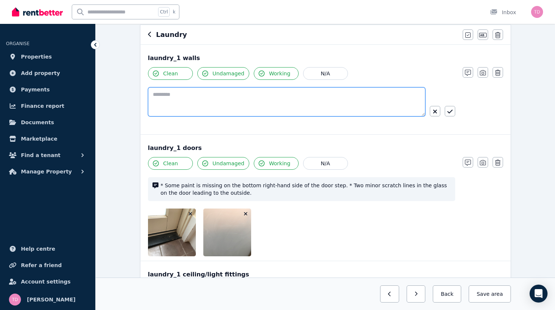
click at [236, 97] on textarea at bounding box center [286, 101] width 277 height 29
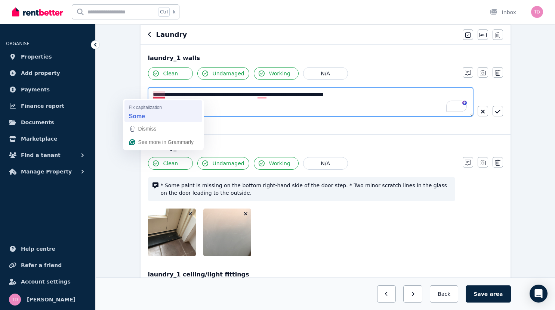
type textarea "**********"
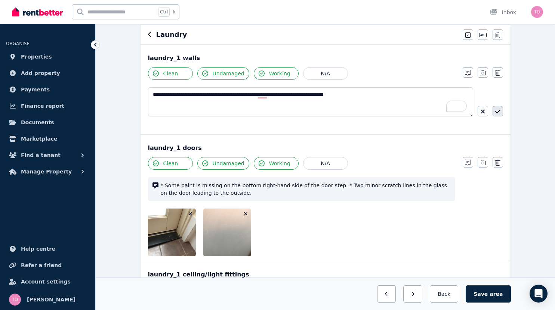
click at [492, 109] on button "button" at bounding box center [497, 111] width 10 height 10
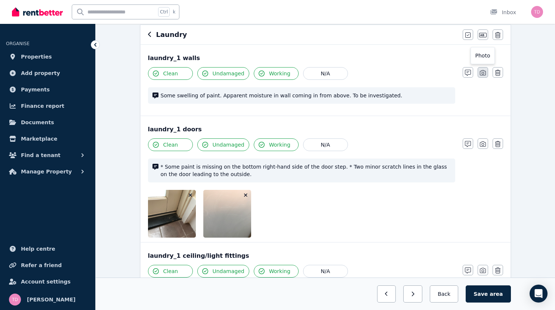
click at [485, 72] on icon "button" at bounding box center [483, 73] width 6 height 6
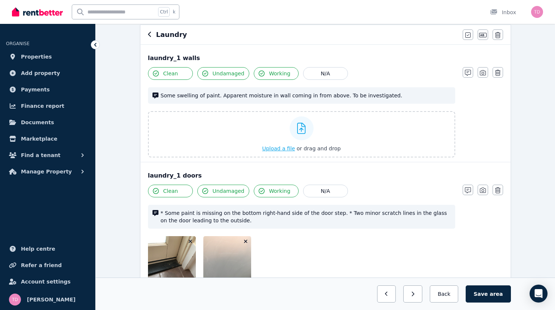
click at [280, 152] on span "Upload a file" at bounding box center [278, 149] width 33 height 6
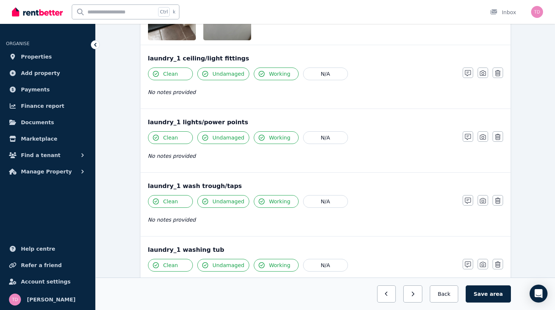
scroll to position [517, 0]
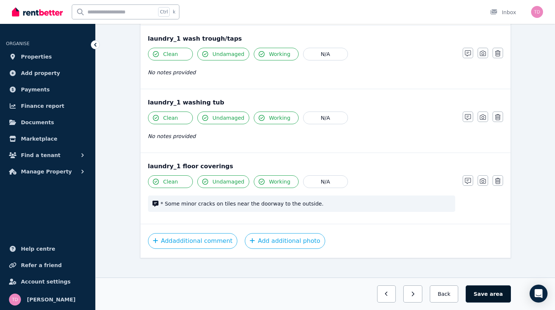
click at [502, 297] on span "area" at bounding box center [495, 294] width 13 height 7
click at [461, 296] on button "Back" at bounding box center [443, 294] width 35 height 17
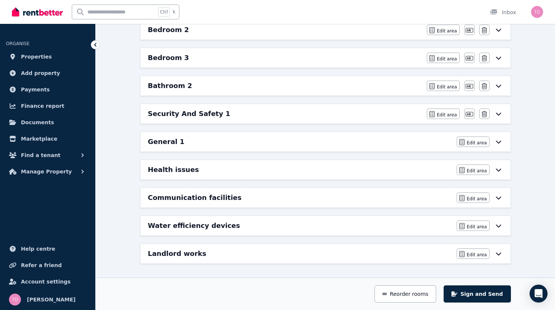
scroll to position [280, 0]
click at [464, 141] on icon "button" at bounding box center [461, 142] width 5 height 6
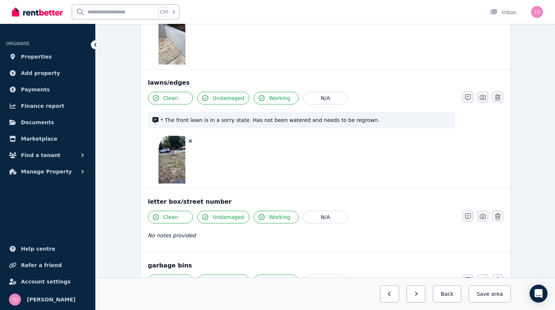
scroll to position [357, 0]
click at [473, 94] on button "button" at bounding box center [467, 96] width 10 height 10
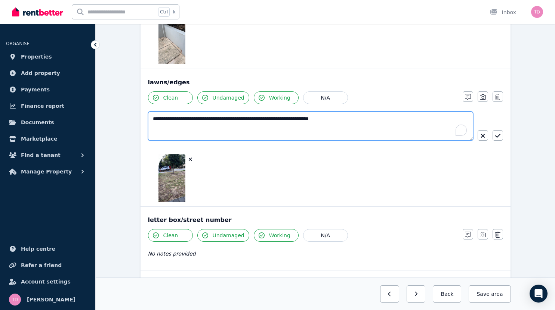
drag, startPoint x: 274, startPoint y: 115, endPoint x: 172, endPoint y: 118, distance: 101.6
click at [172, 118] on textarea "**********" at bounding box center [310, 126] width 325 height 29
type textarea "**********"
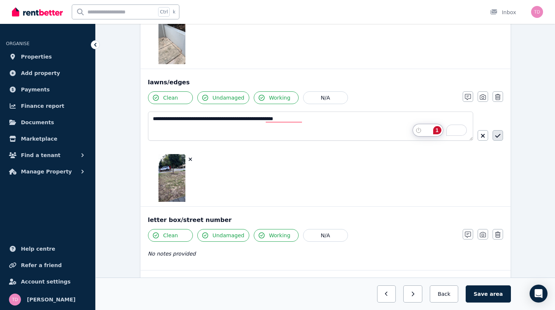
click at [495, 137] on icon "button" at bounding box center [497, 136] width 5 height 6
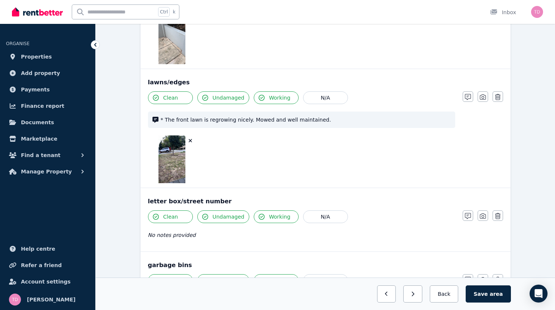
click at [189, 140] on icon "button" at bounding box center [190, 140] width 3 height 3
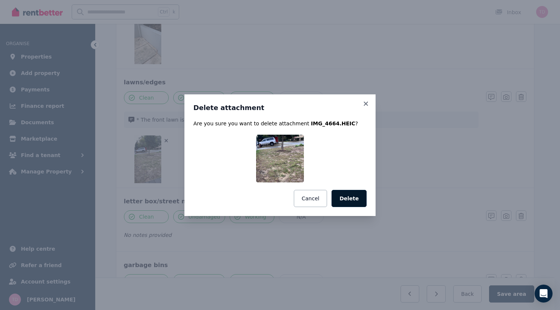
click at [353, 198] on button "Delete" at bounding box center [349, 198] width 35 height 17
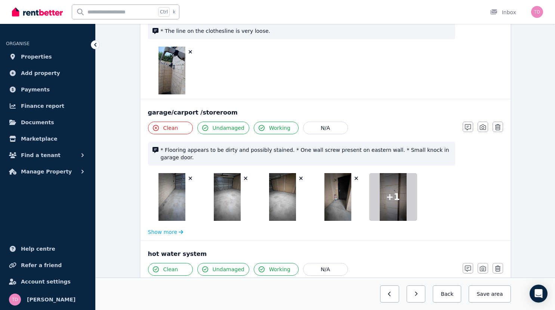
scroll to position [739, 0]
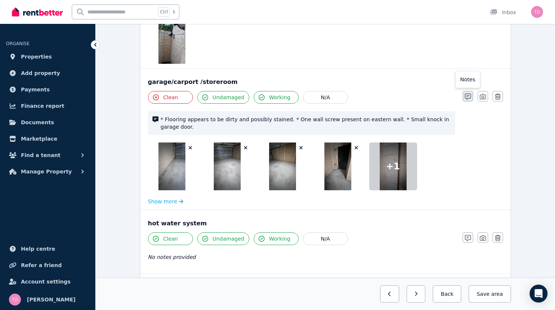
click at [473, 94] on button "button" at bounding box center [467, 96] width 10 height 10
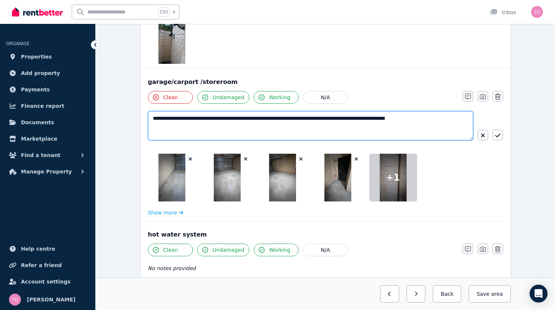
click at [417, 119] on textarea "**********" at bounding box center [310, 125] width 325 height 29
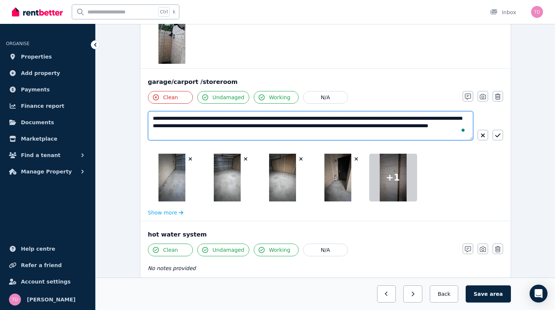
click at [402, 125] on textarea "**********" at bounding box center [310, 125] width 325 height 29
type textarea "**********"
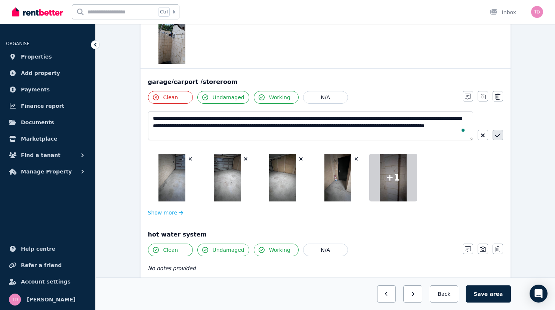
click at [495, 133] on icon "button" at bounding box center [497, 136] width 5 height 6
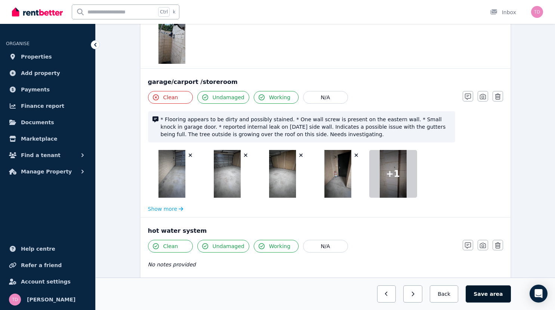
click at [508, 293] on button "Save area" at bounding box center [487, 294] width 45 height 17
click at [461, 297] on button "Back" at bounding box center [443, 294] width 35 height 17
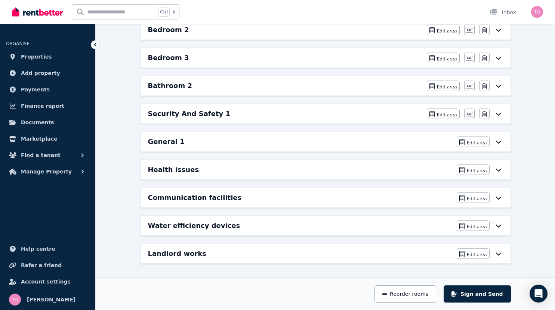
scroll to position [280, 0]
click at [506, 294] on button "Sign and Send" at bounding box center [476, 294] width 67 height 17
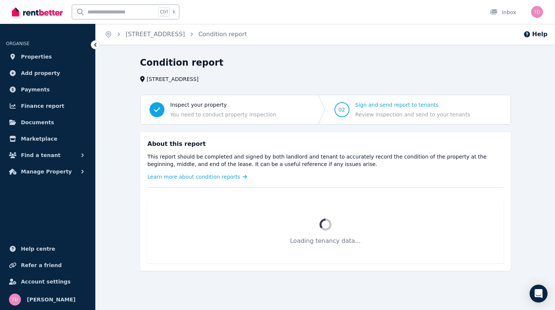
scroll to position [0, 0]
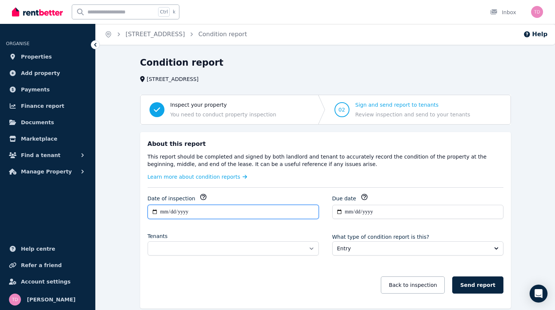
click at [148, 210] on input "**********" at bounding box center [233, 212] width 171 height 14
type input "**********"
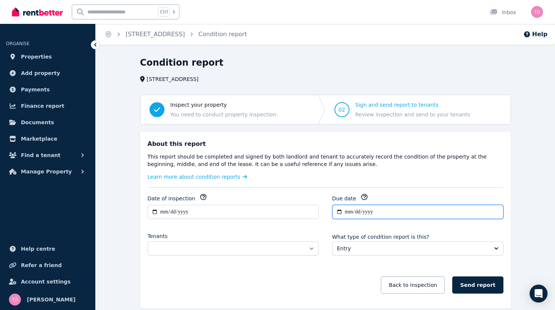
click at [339, 211] on input "**********" at bounding box center [417, 212] width 171 height 14
type input "**********"
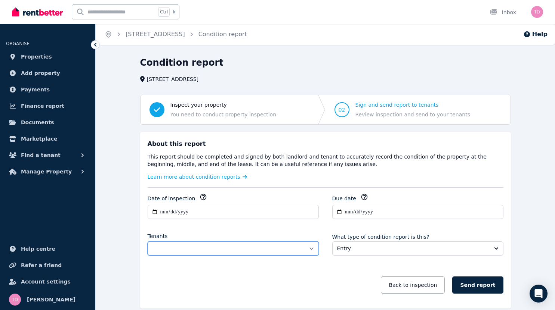
click at [311, 246] on select "**********" at bounding box center [233, 249] width 171 height 14
select select "**********"
click at [148, 242] on select "**********" at bounding box center [233, 249] width 171 height 14
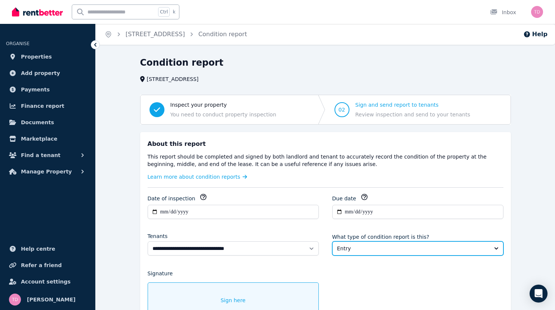
click at [400, 249] on span "Entry" at bounding box center [412, 248] width 151 height 7
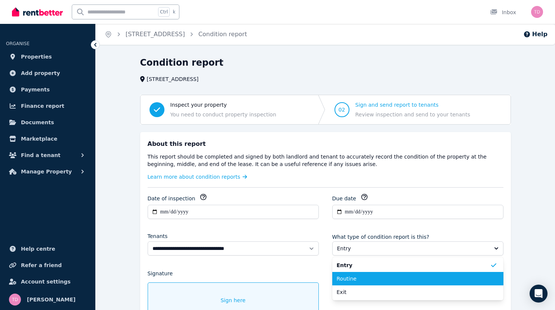
click at [393, 279] on span "Routine" at bounding box center [412, 278] width 153 height 7
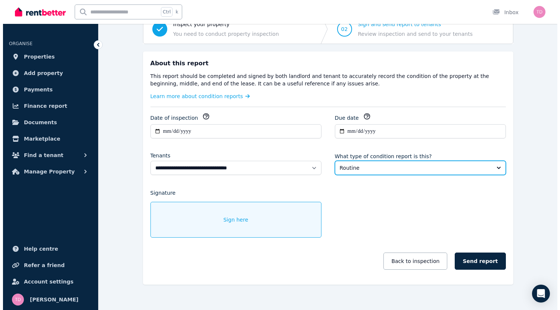
scroll to position [89, 0]
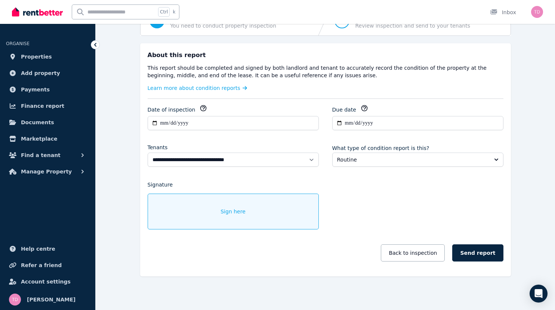
click at [219, 215] on div "Sign here" at bounding box center [233, 212] width 171 height 36
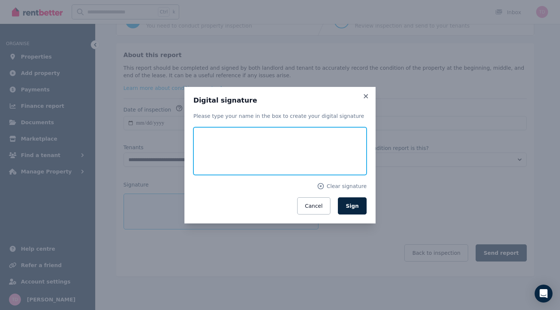
click at [285, 139] on input "text" at bounding box center [279, 151] width 173 height 48
type input "*********"
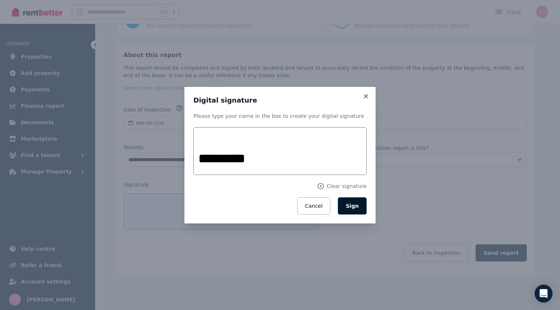
click at [354, 206] on span "Sign" at bounding box center [352, 206] width 13 height 6
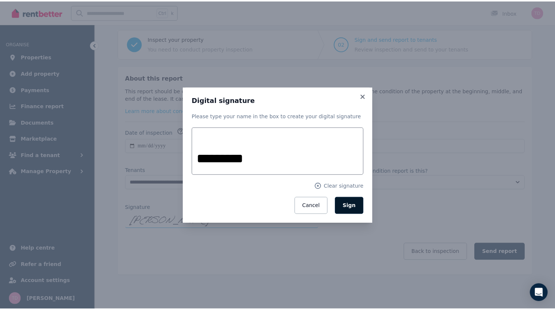
scroll to position [65, 0]
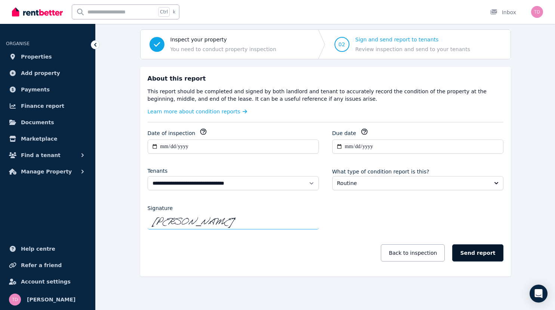
click at [503, 255] on button "Send report" at bounding box center [477, 253] width 51 height 17
